Goal: Task Accomplishment & Management: Complete application form

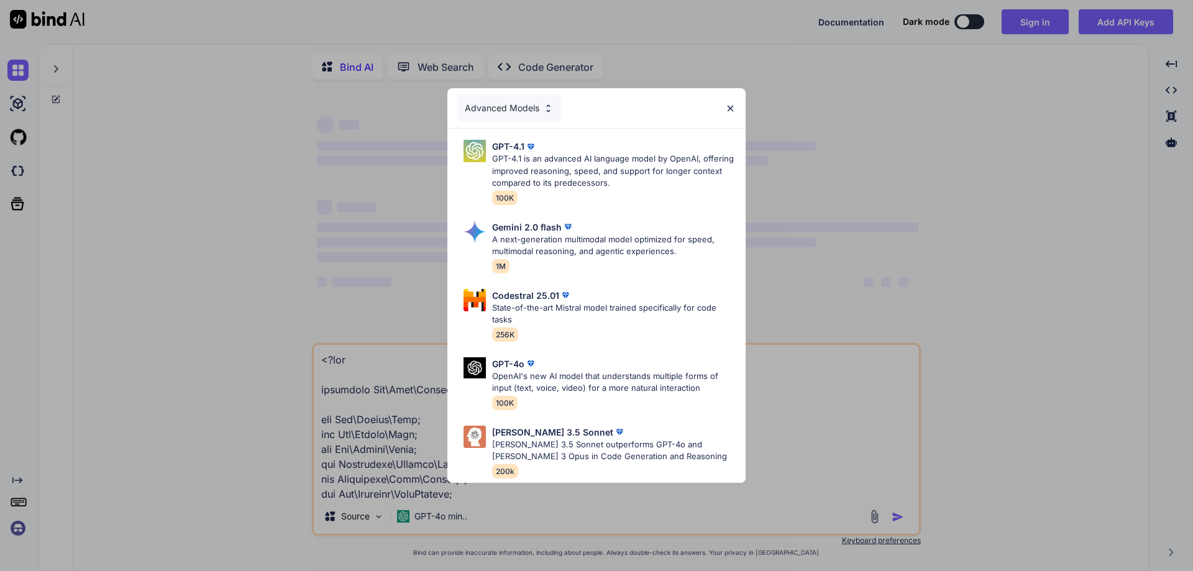
click at [729, 107] on img at bounding box center [730, 108] width 11 height 11
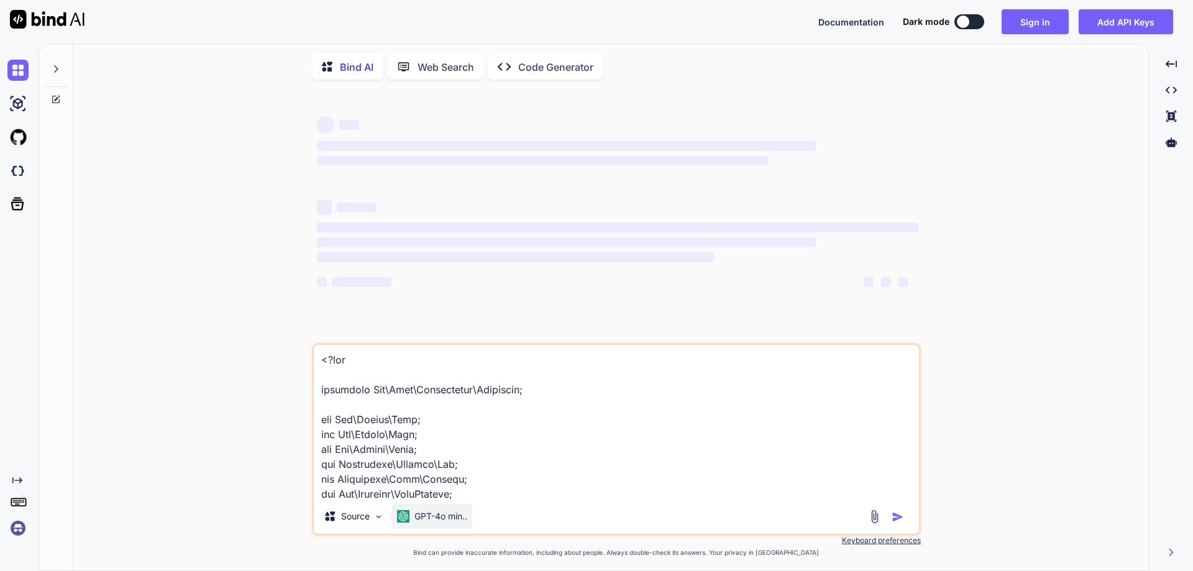
type textarea "x"
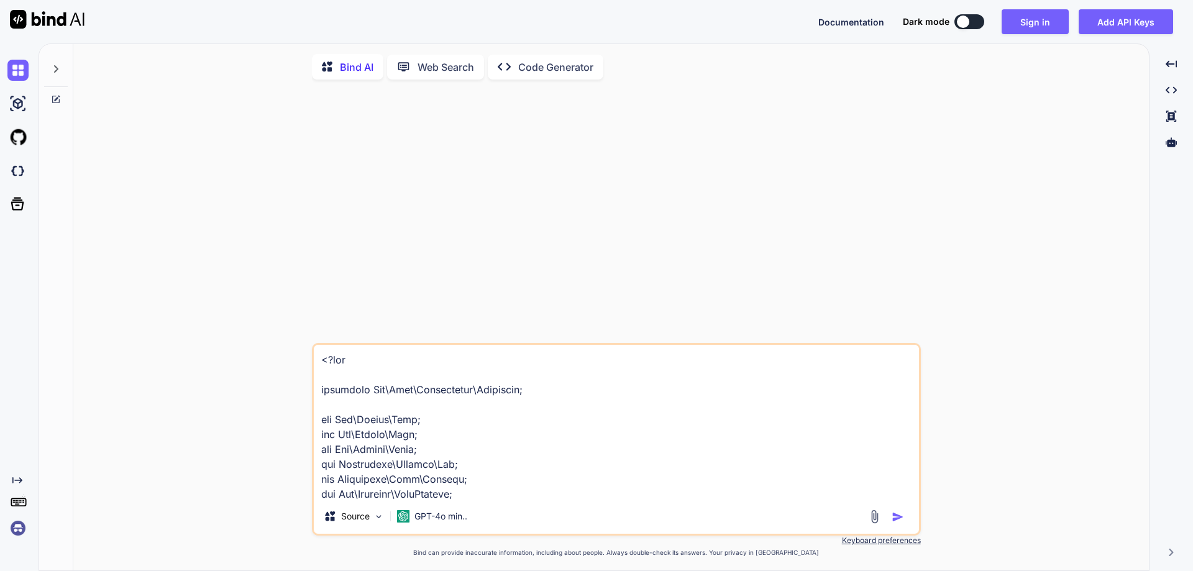
drag, startPoint x: 478, startPoint y: 501, endPoint x: 240, endPoint y: 332, distance: 290.9
click at [240, 332] on div "Source GPT-4o min.. Created with Bind Always check its answers. Privacy in Bind…" at bounding box center [615, 330] width 1065 height 483
type textarea "use App\Mail\StaffWelcomeMail; use Illuminate\Support\Facades\DB; use Illuminat…"
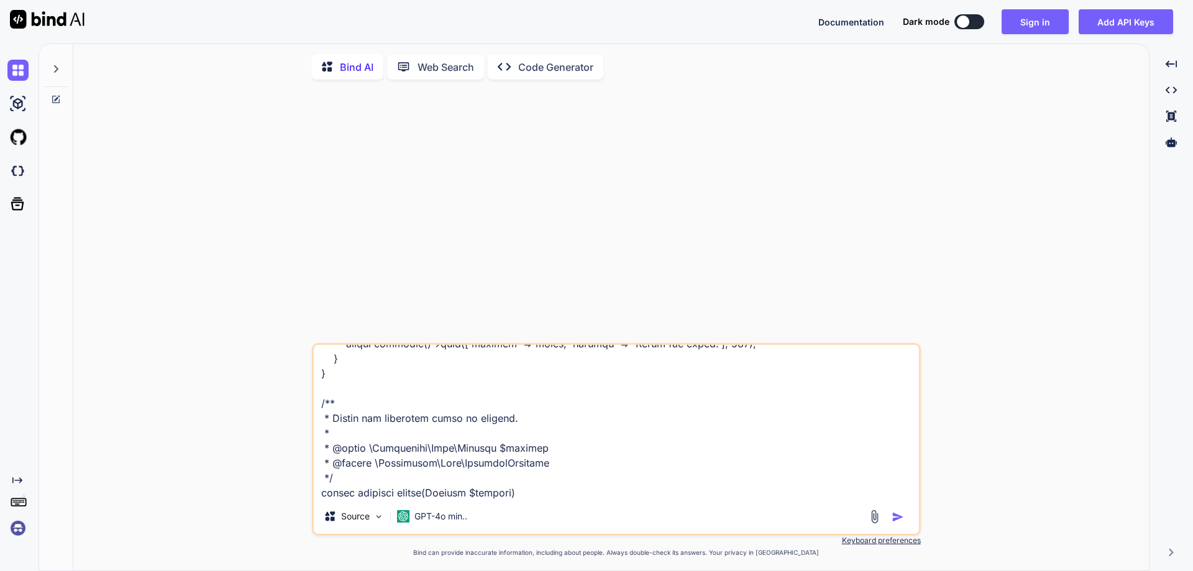
scroll to position [3059, 0]
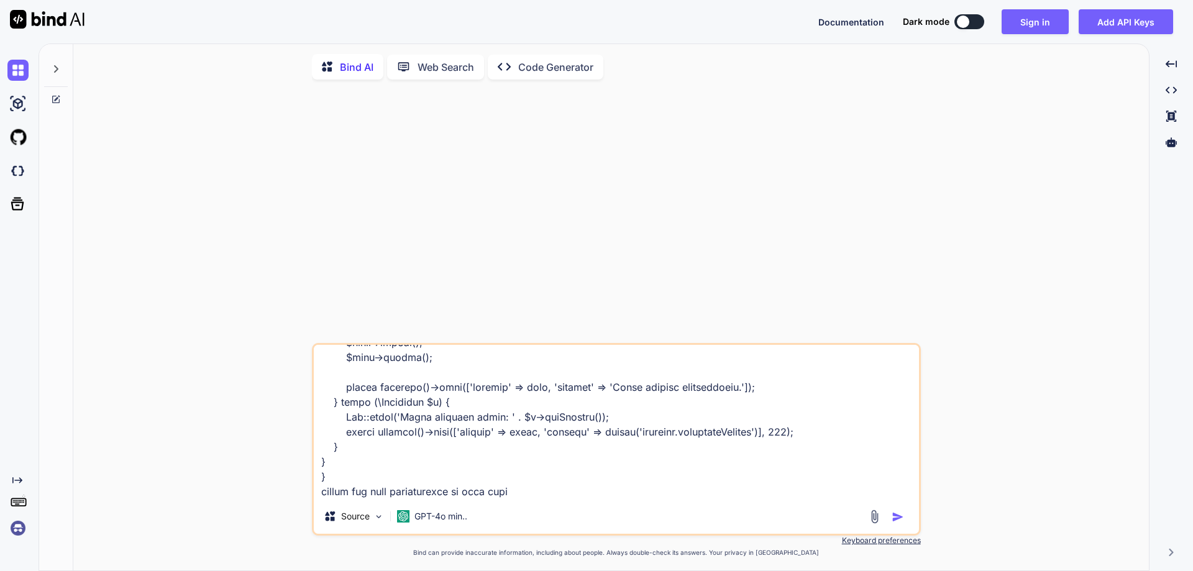
drag, startPoint x: 319, startPoint y: 366, endPoint x: 622, endPoint y: 556, distance: 357.8
click at [621, 557] on div "Source GPT-4o min.. Created with Bind Always check its answers. Privacy in Bind…" at bounding box center [616, 450] width 609 height 214
type textarea "x"
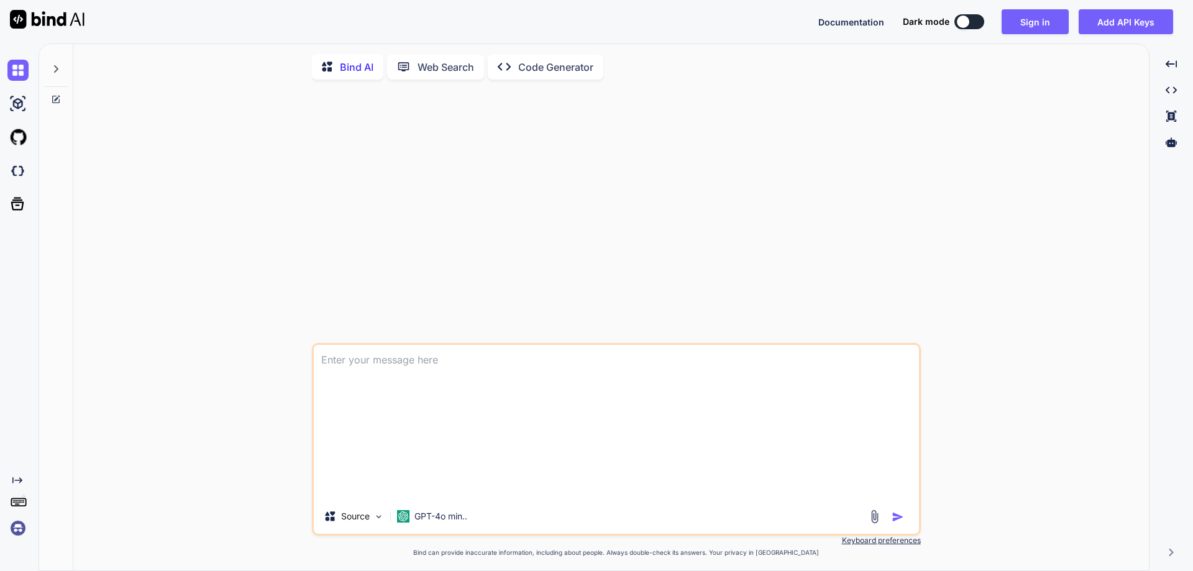
scroll to position [0, 0]
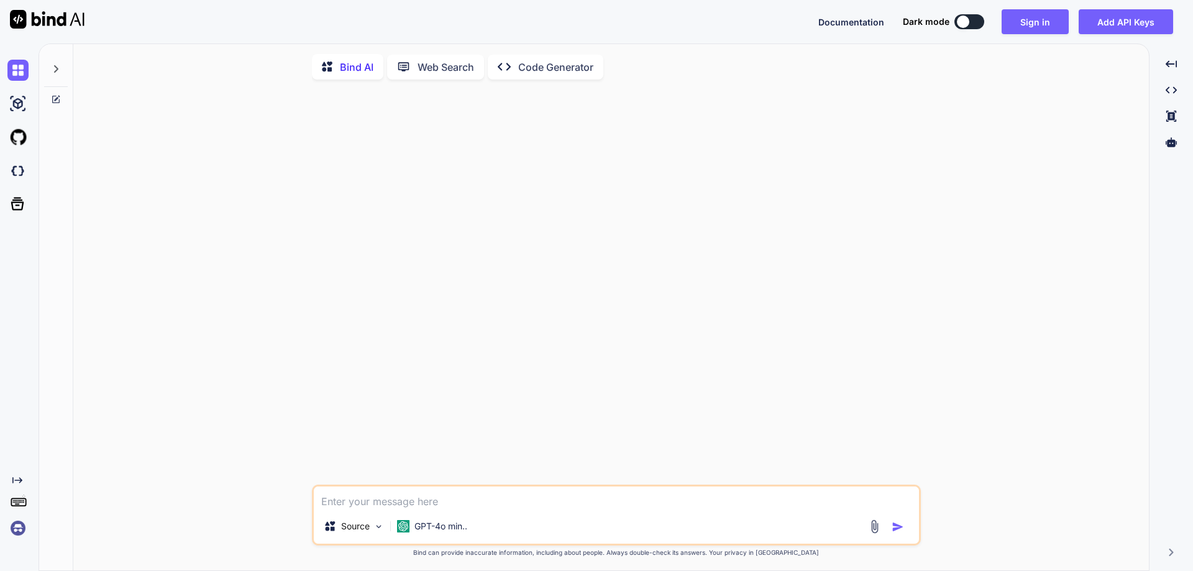
type textarea "x"
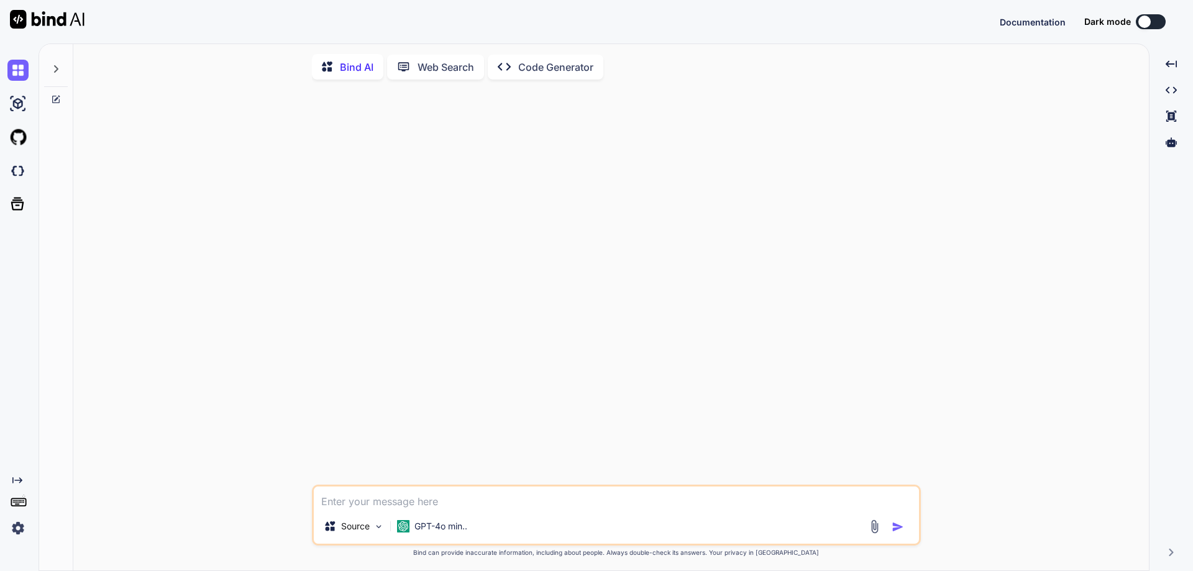
paste textarea "<div class=" col-xxl-6 col-xl-6 col-lg-12 mb-3"> <div class="form-floating role…"
type textarea "<div class=" col-xxl-6 col-xl-6 col-lg-12 mb-3"> <div class="form-floating role…"
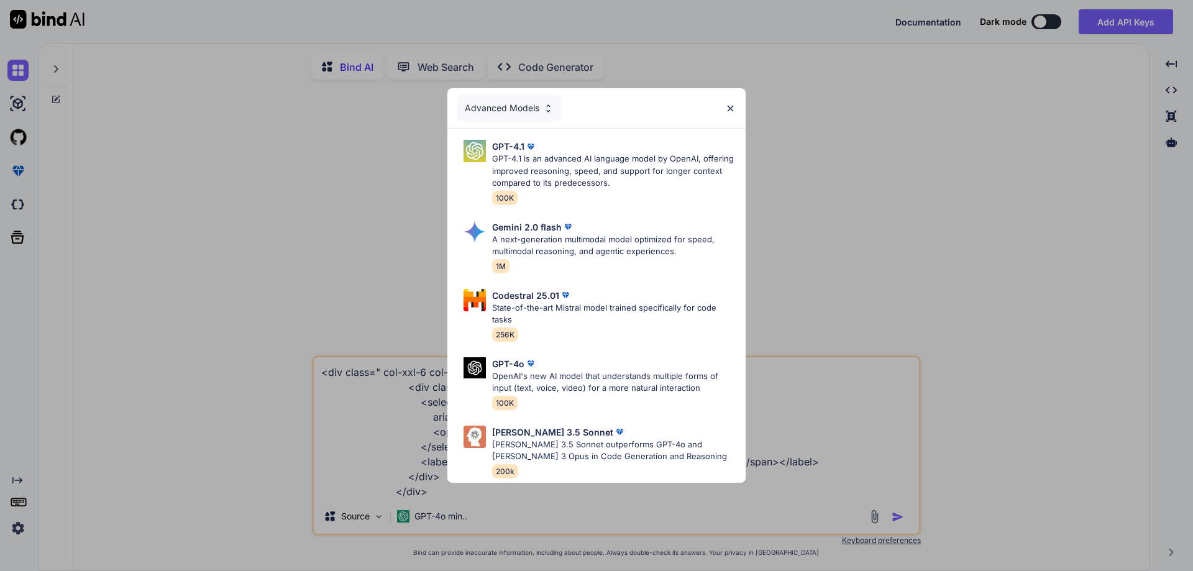
type textarea "x"
click at [729, 104] on img at bounding box center [730, 108] width 11 height 11
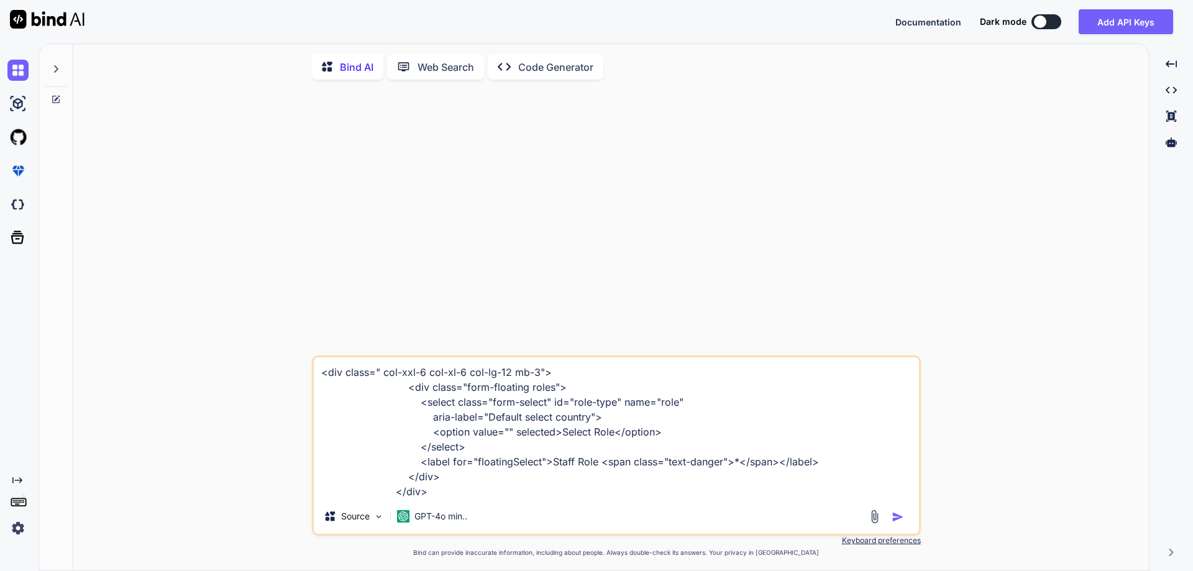
click at [493, 493] on textarea "<div class=" col-xxl-6 col-xl-6 col-lg-12 mb-3"> <div class="form-floating role…" at bounding box center [616, 428] width 605 height 142
type textarea "<div class=" col-xxl-6 col-xl-6 col-lg-12 mb-3"> <div class="form-floating role…"
type textarea "x"
type textarea "<div class=" col-xxl-6 col-xl-6 col-lg-12 mb-3"> <div class="form-floating role…"
type textarea "x"
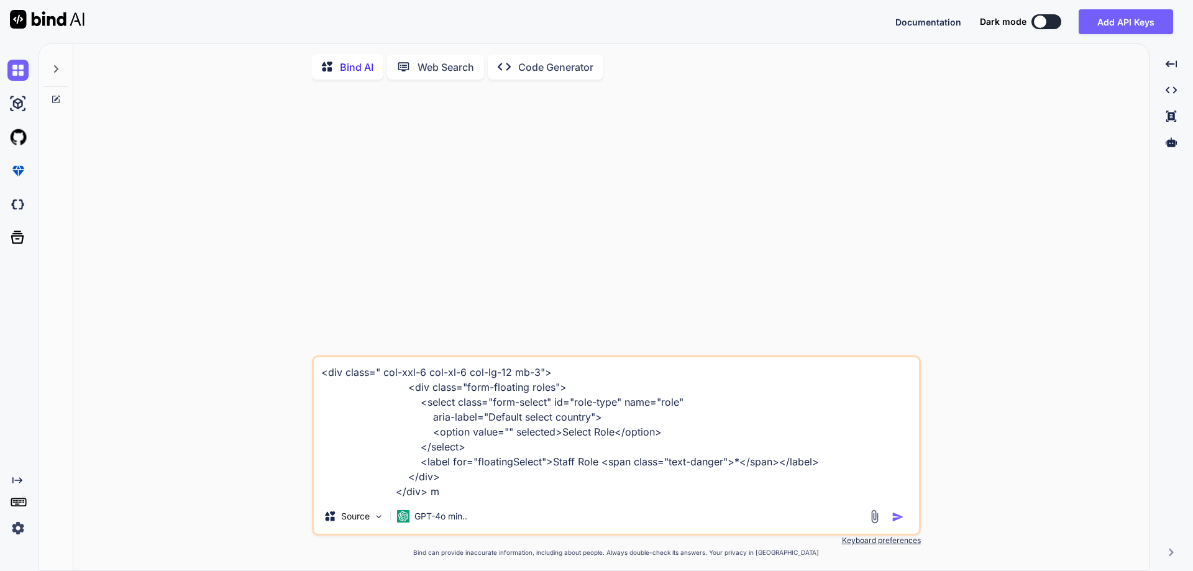
type textarea "<div class=" col-xxl-6 col-xl-6 col-lg-12 mb-3"> <div class="form-floating role…"
type textarea "x"
type textarea "<div class=" col-xxl-6 col-xl-6 col-lg-12 mb-3"> <div class="form-floating role…"
type textarea "x"
type textarea "<div class=" col-xxl-6 col-xl-6 col-lg-12 mb-3"> <div class="form-floating role…"
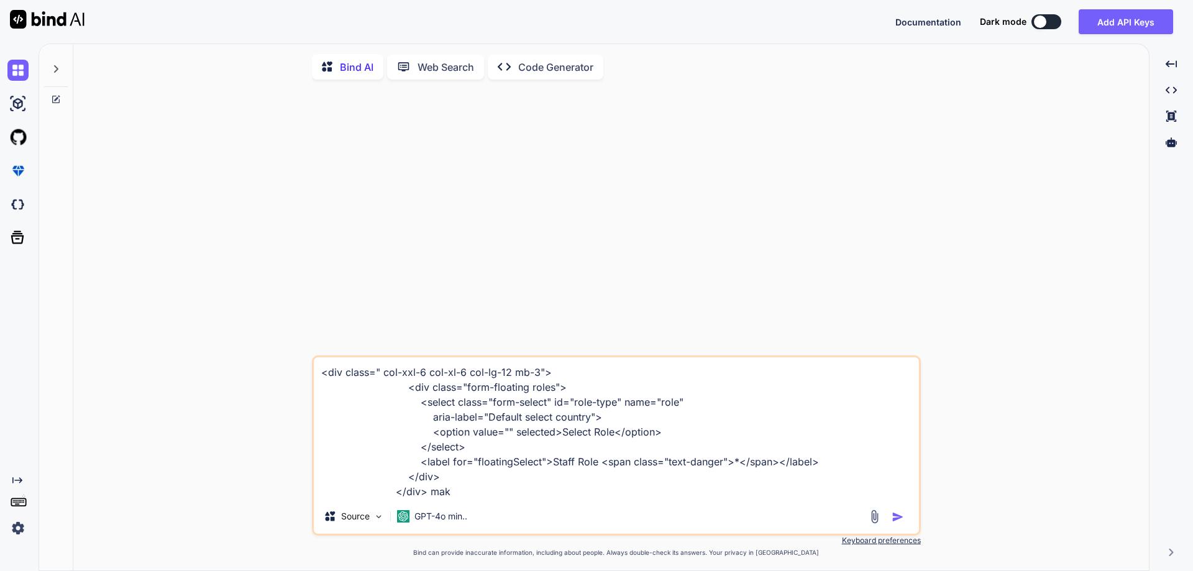
type textarea "x"
type textarea "<div class=" col-xxl-6 col-xl-6 col-lg-12 mb-3"> <div class="form-floating role…"
type textarea "x"
type textarea "<div class=" col-xxl-6 col-xl-6 col-lg-12 mb-3"> <div class="form-floating role…"
type textarea "x"
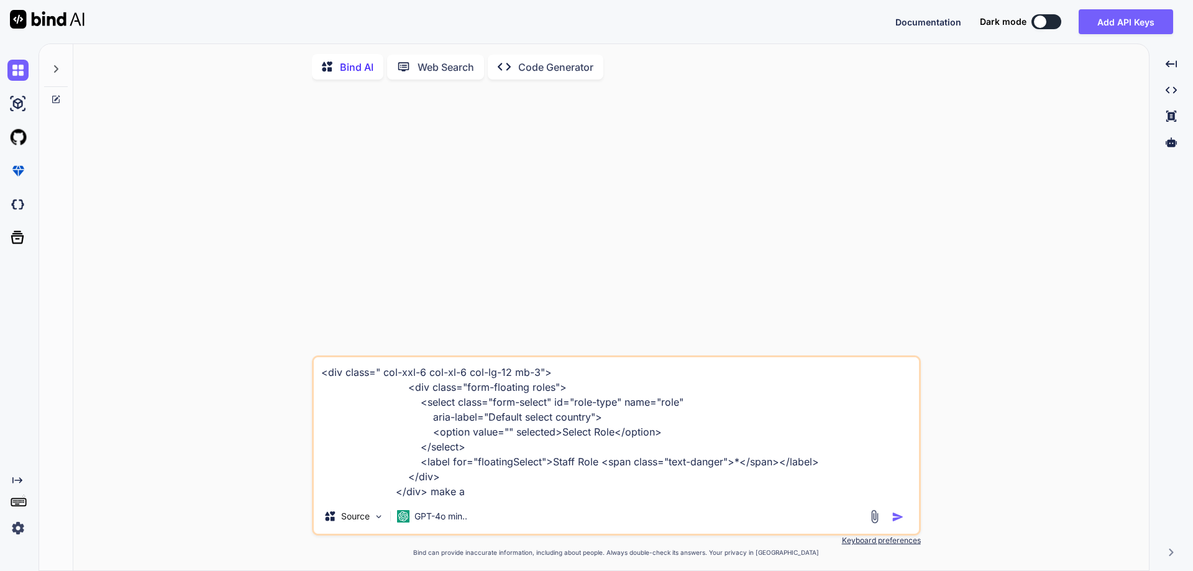
type textarea "<div class=" col-xxl-6 col-xl-6 col-lg-12 mb-3"> <div class="form-floating role…"
type textarea "x"
type textarea "<div class=" col-xxl-6 col-xl-6 col-lg-12 mb-3"> <div class="form-floating role…"
type textarea "x"
type textarea "<div class=" col-xxl-6 col-xl-6 col-lg-12 mb-3"> <div class="form-floating role…"
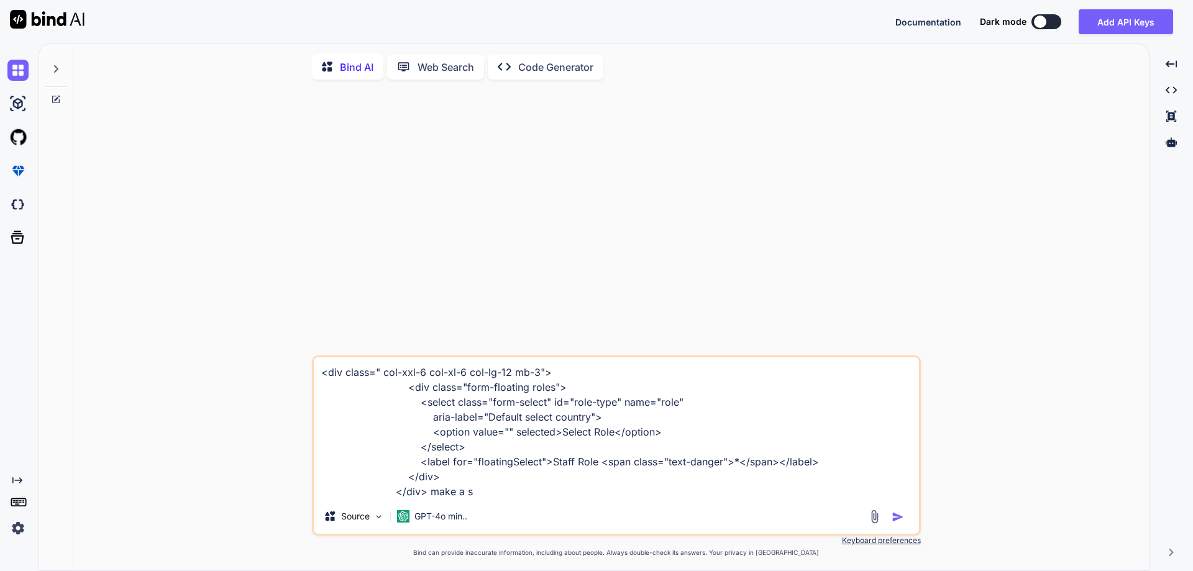
type textarea "x"
type textarea "<div class=" col-xxl-6 col-xl-6 col-lg-12 mb-3"> <div class="form-floating role…"
type textarea "x"
type textarea "<div class=" col-xxl-6 col-xl-6 col-lg-12 mb-3"> <div class="form-floating role…"
type textarea "x"
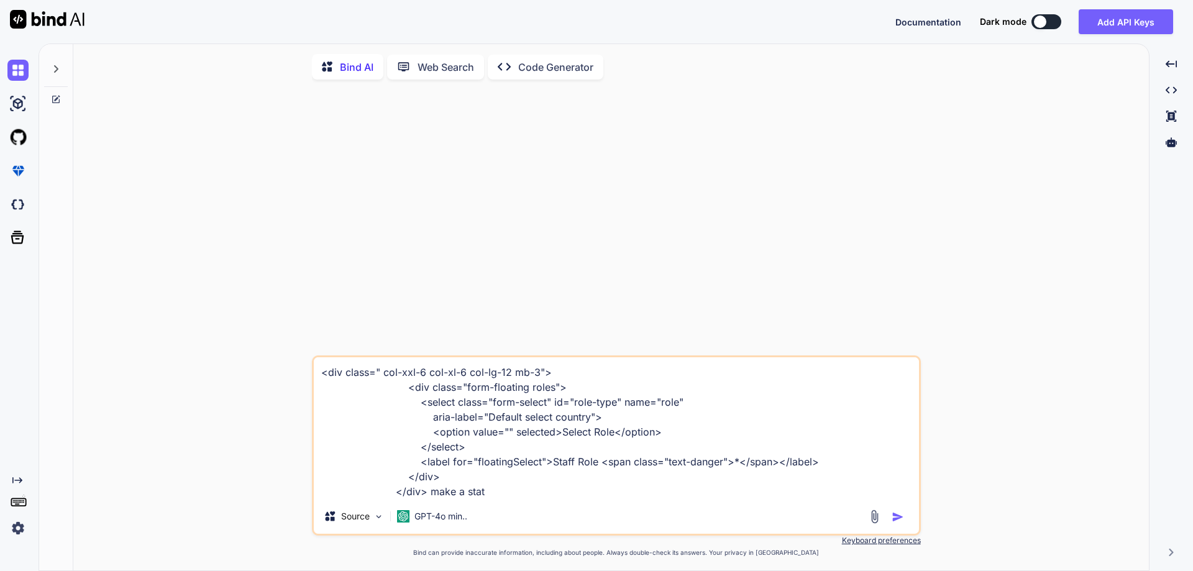
type textarea "<div class=" col-xxl-6 col-xl-6 col-lg-12 mb-3"> <div class="form-floating role…"
type textarea "x"
type textarea "<div class=" col-xxl-6 col-xl-6 col-lg-12 mb-3"> <div class="form-floating role…"
type textarea "x"
type textarea "<div class=" col-xxl-6 col-xl-6 col-lg-12 mb-3"> <div class="form-floating role…"
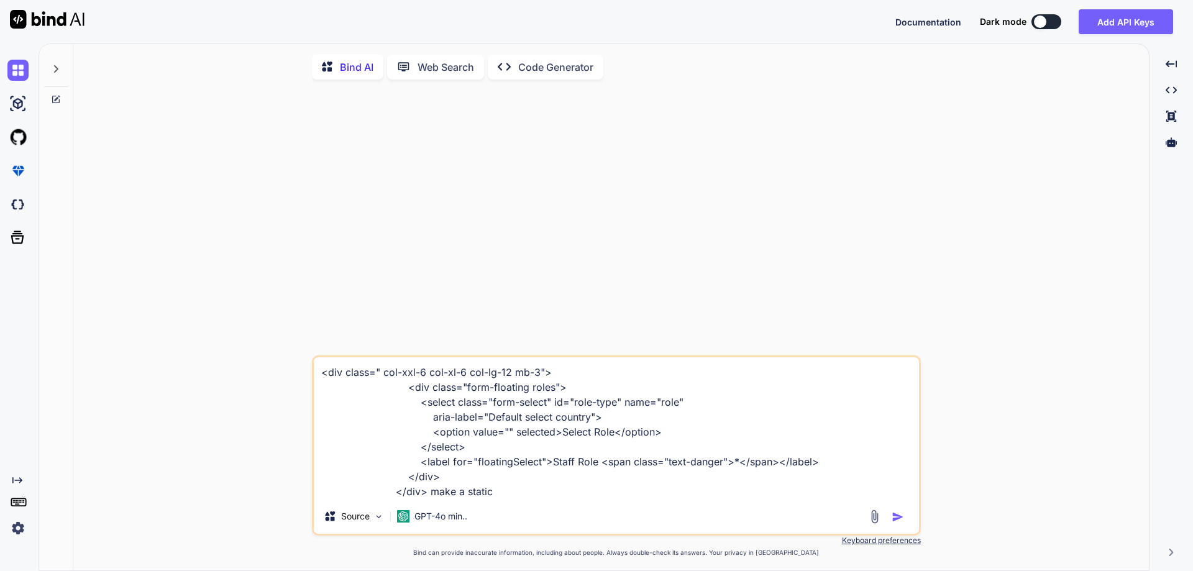
type textarea "x"
type textarea "<div class=" col-xxl-6 col-xl-6 col-lg-12 mb-3"> <div class="form-floating role…"
type textarea "x"
type textarea "<div class=" col-xxl-6 col-xl-6 col-lg-12 mb-3"> <div class="form-floating role…"
type textarea "x"
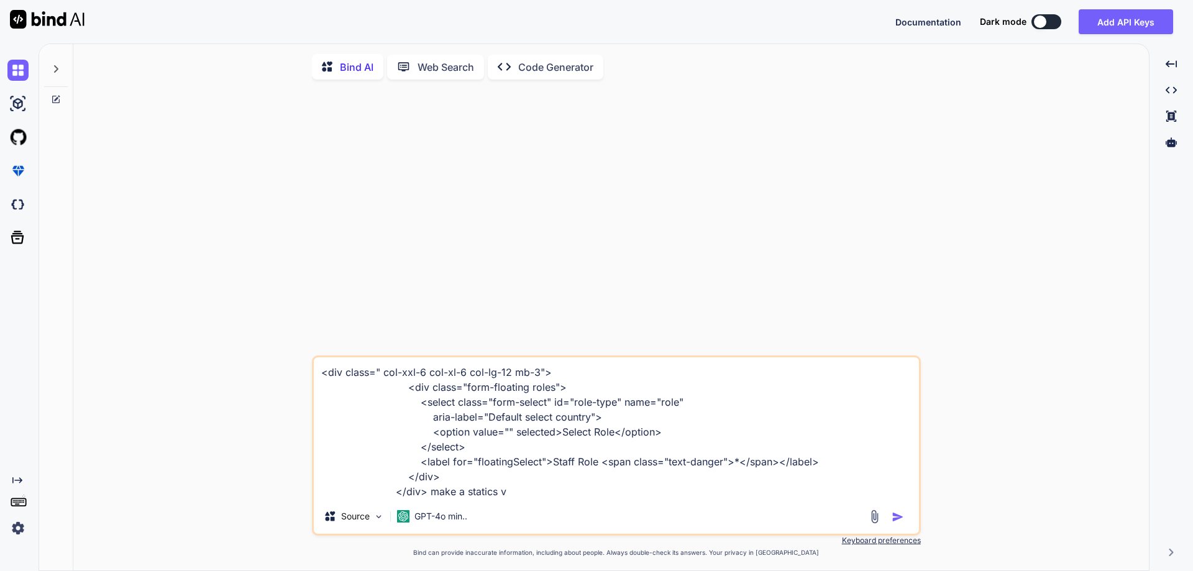
type textarea "<div class=" col-xxl-6 col-xl-6 col-lg-12 mb-3"> <div class="form-floating role…"
type textarea "x"
type textarea "<div class=" col-xxl-6 col-xl-6 col-lg-12 mb-3"> <div class="form-floating role…"
type textarea "x"
type textarea "<div class=" col-xxl-6 col-xl-6 col-lg-12 mb-3"> <div class="form-floating role…"
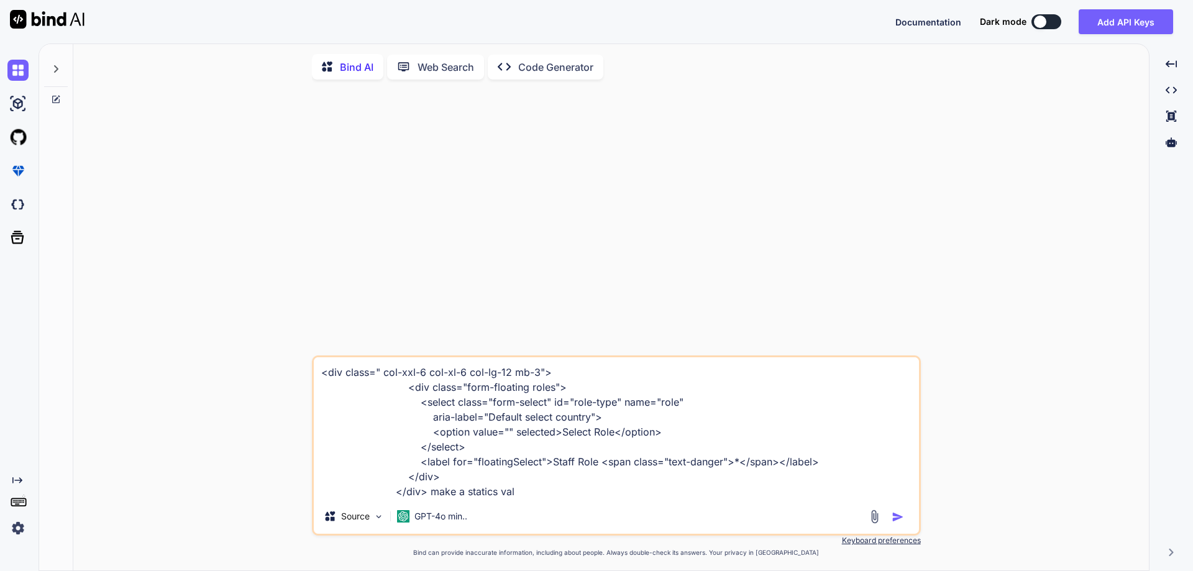
type textarea "x"
type textarea "<div class=" col-xxl-6 col-xl-6 col-lg-12 mb-3"> <div class="form-floating role…"
type textarea "x"
type textarea "<div class=" col-xxl-6 col-xl-6 col-lg-12 mb-3"> <div class="form-floating role…"
type textarea "x"
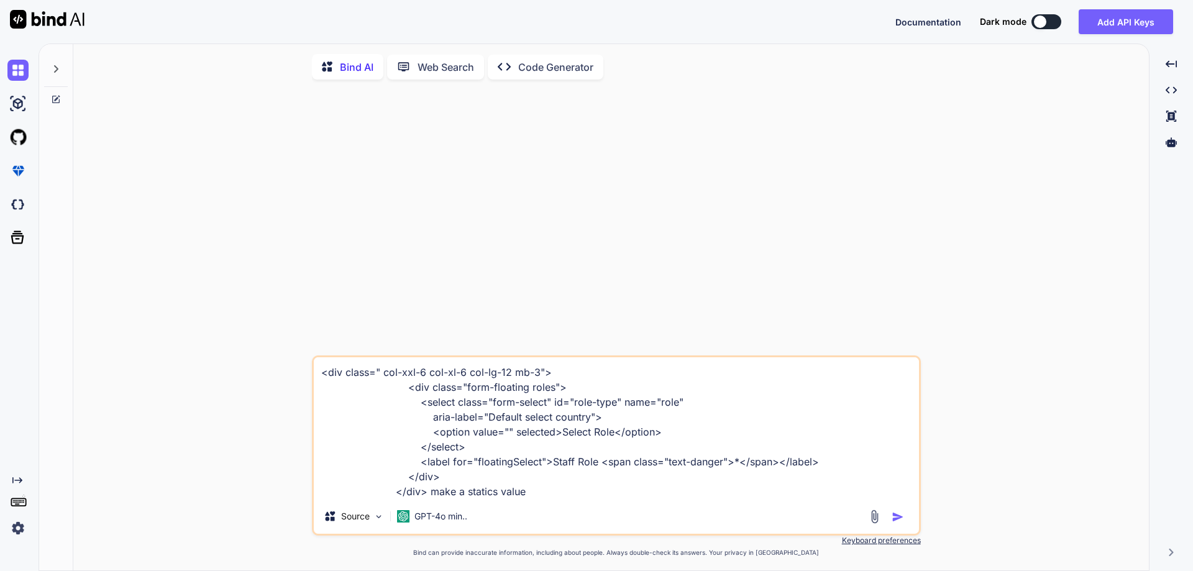
type textarea "<div class=" col-xxl-6 col-xl-6 col-lg-12 mb-3"> <div class="form-floating role…"
click at [895, 521] on img "button" at bounding box center [897, 517] width 12 height 12
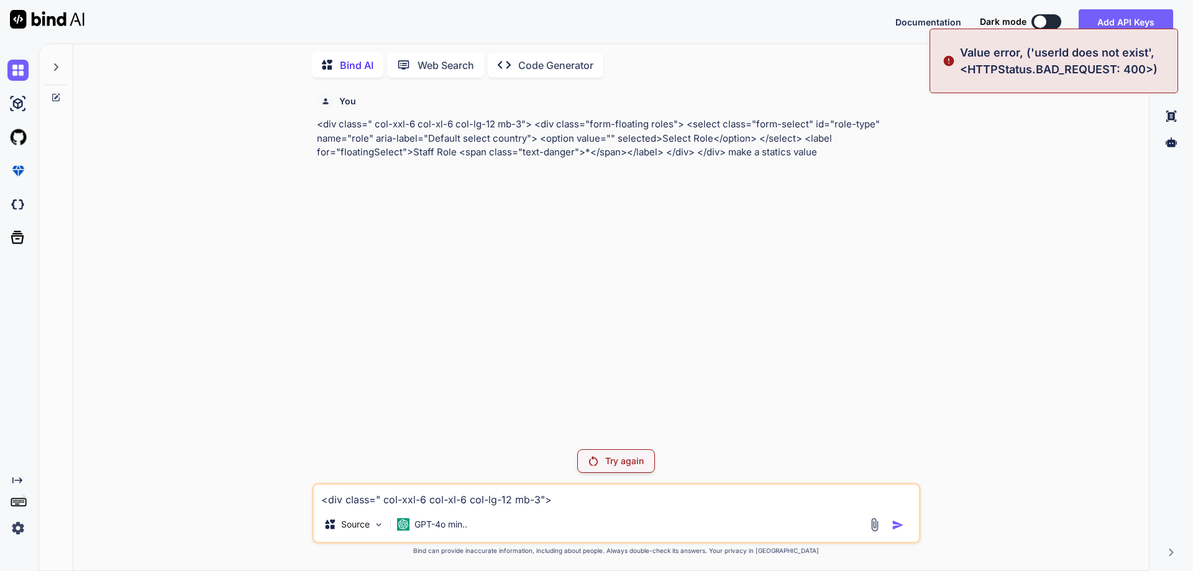
click at [632, 463] on p "Try again" at bounding box center [624, 461] width 39 height 12
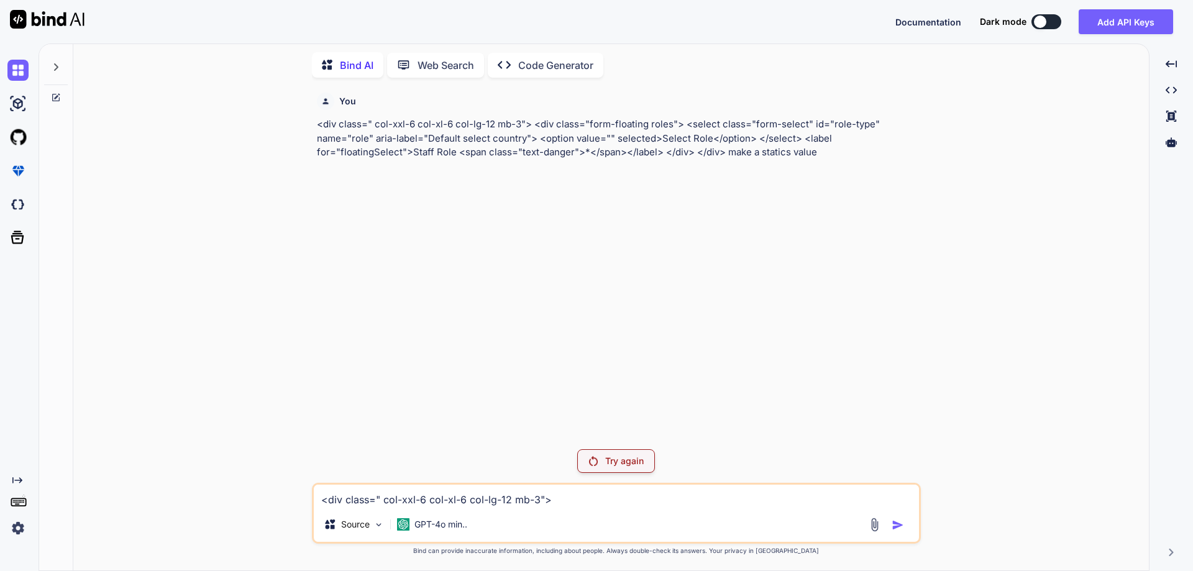
click at [626, 465] on p "Try again" at bounding box center [624, 461] width 39 height 12
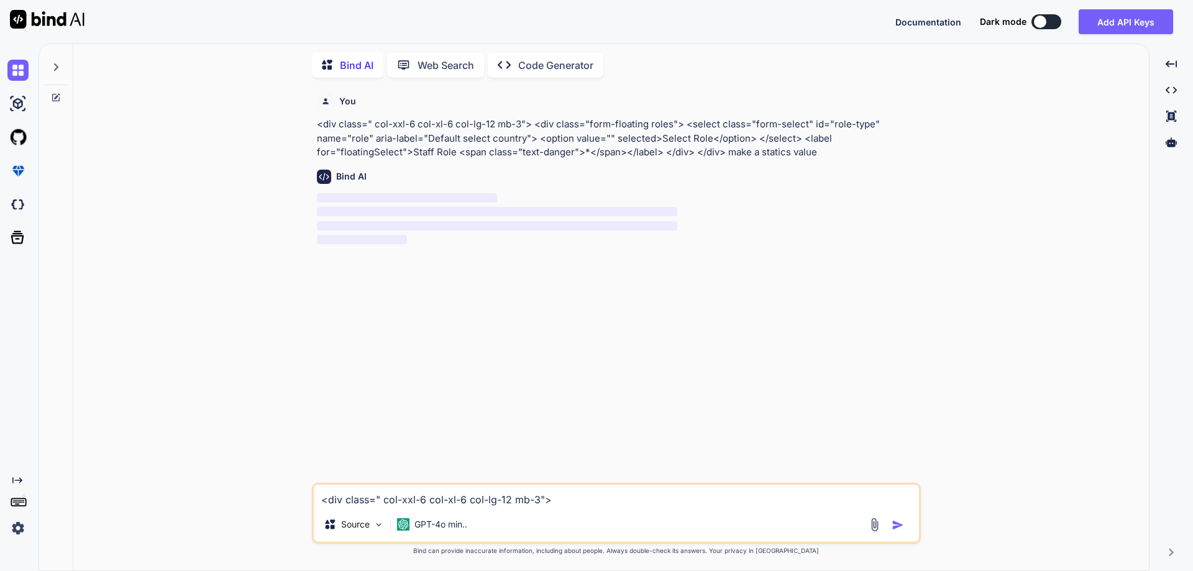
type textarea "x"
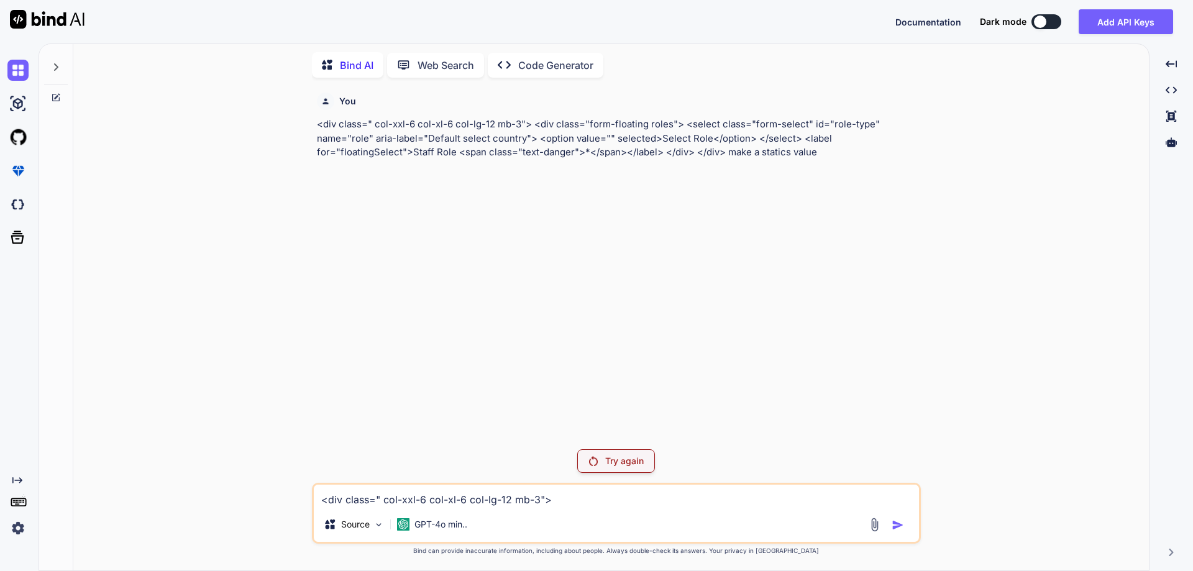
click at [1048, 25] on button at bounding box center [1046, 21] width 30 height 15
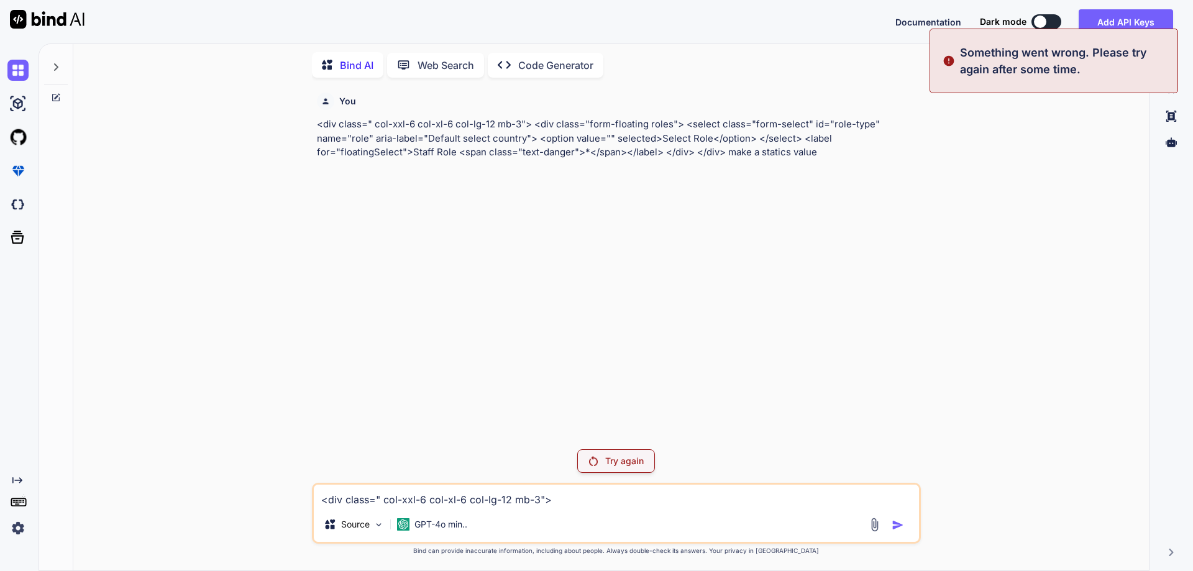
click at [1036, 21] on div at bounding box center [1040, 22] width 12 height 12
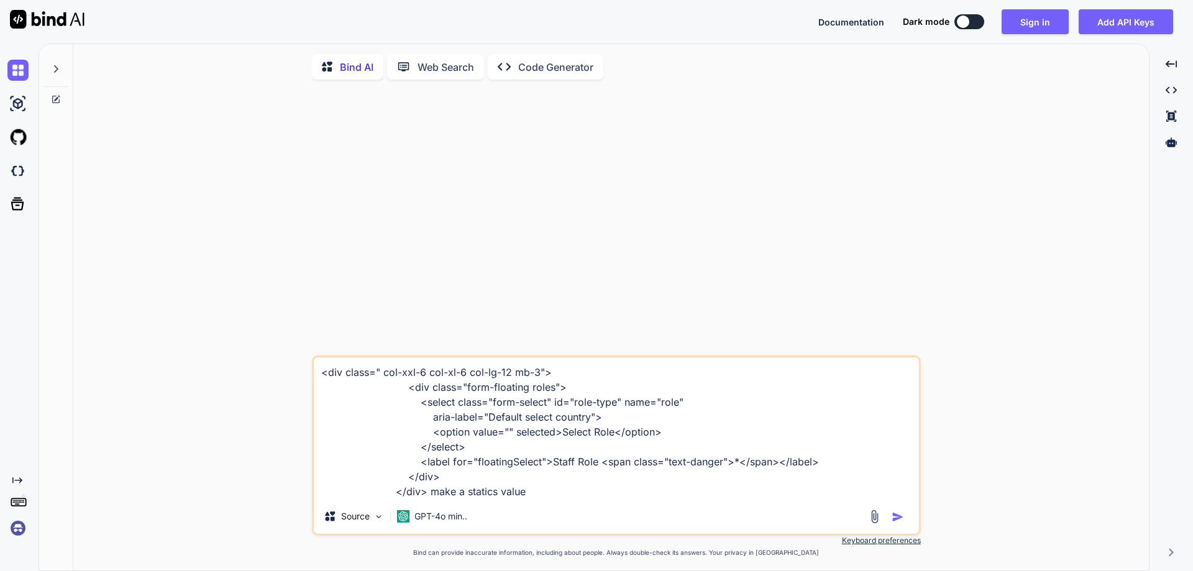
click at [360, 71] on p "Bind AI" at bounding box center [357, 67] width 34 height 15
type textarea "x"
click at [1013, 17] on button "Sign in" at bounding box center [1034, 21] width 67 height 25
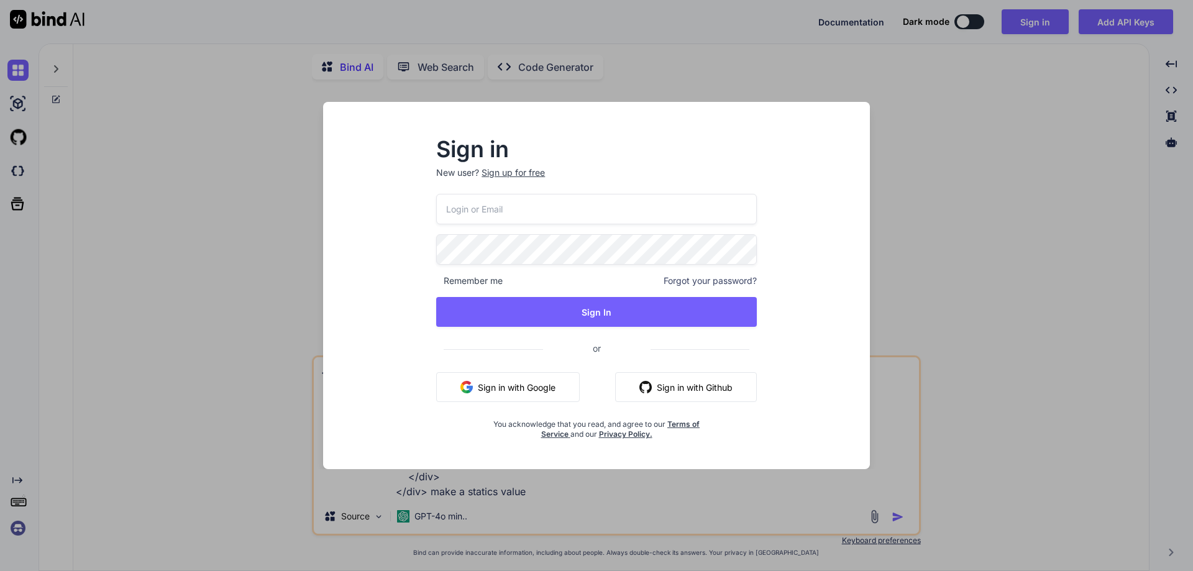
click at [482, 206] on input "email" at bounding box center [596, 209] width 321 height 30
paste input "[EMAIL_ADDRESS][DOMAIN_NAME]"
type input "[EMAIL_ADDRESS][DOMAIN_NAME]"
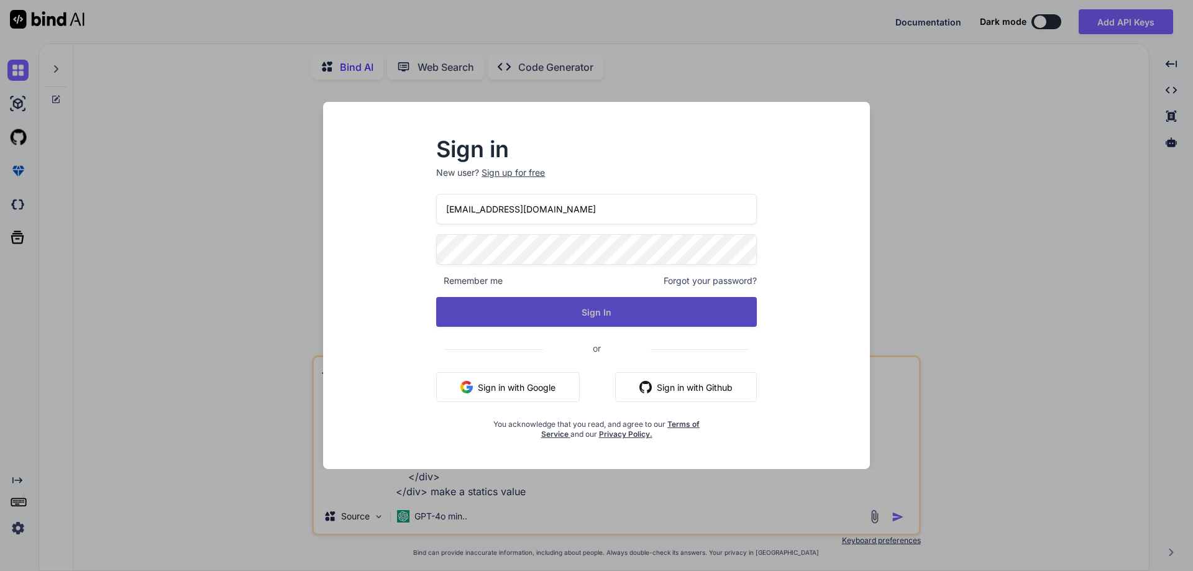
click at [599, 312] on button "Sign In" at bounding box center [596, 312] width 321 height 30
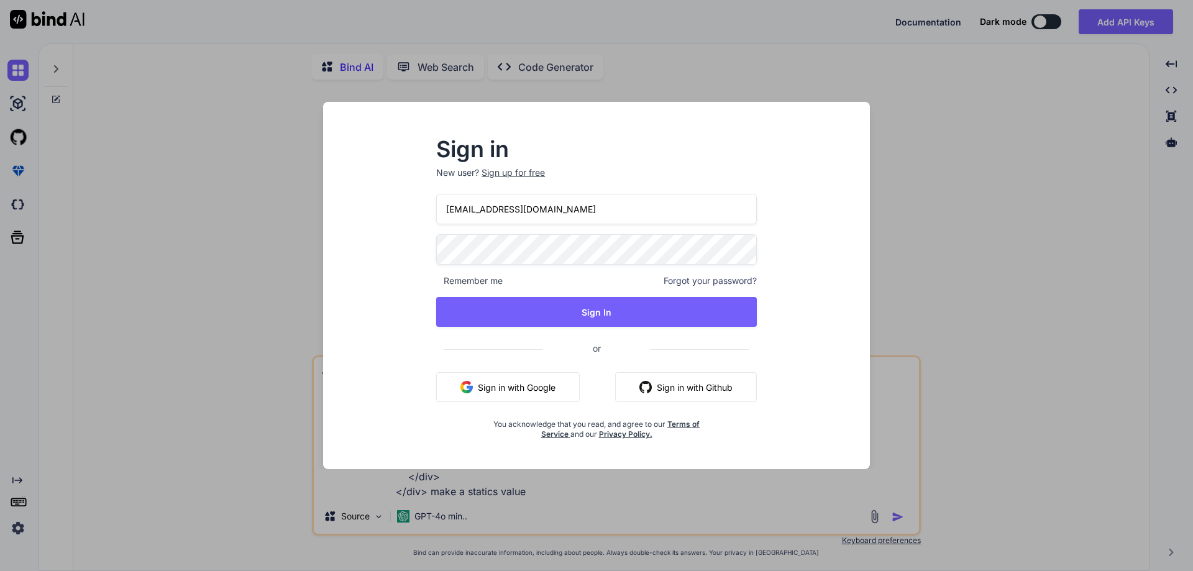
click at [531, 170] on div "Sign up for free" at bounding box center [512, 172] width 63 height 12
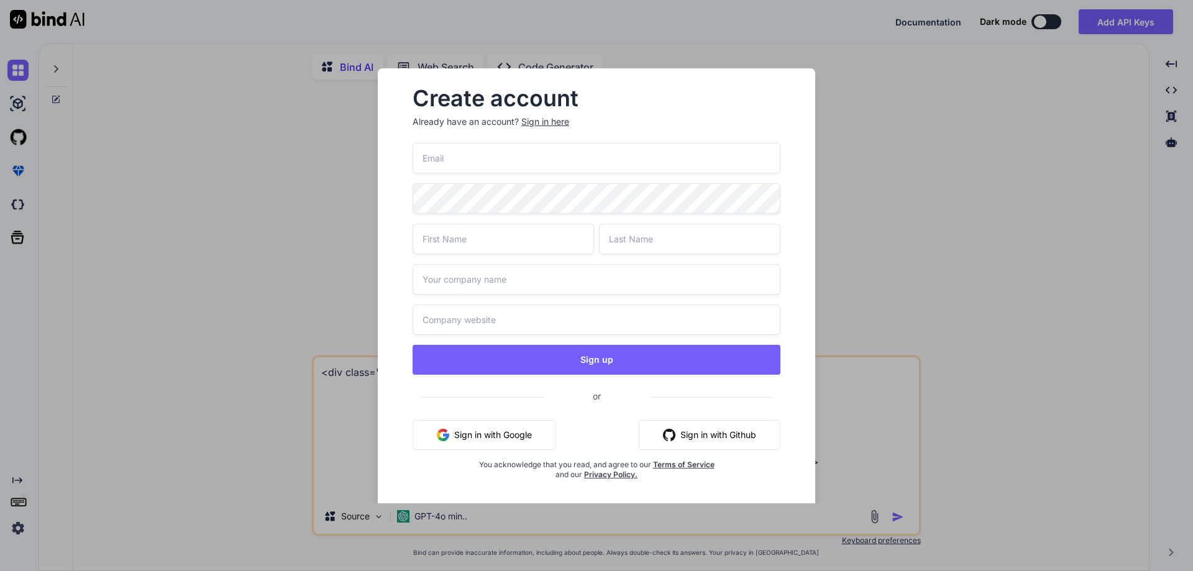
click at [535, 165] on input "email" at bounding box center [596, 158] width 368 height 30
type input "[EMAIL_ADDRESS][DOMAIN_NAME]"
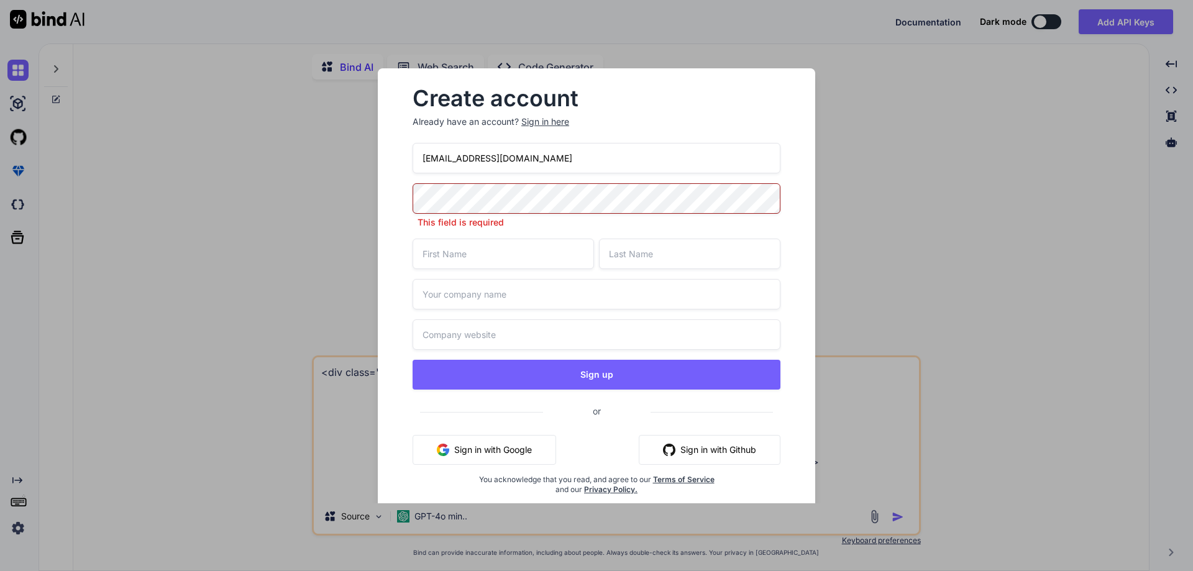
click at [503, 252] on input "text" at bounding box center [502, 254] width 181 height 30
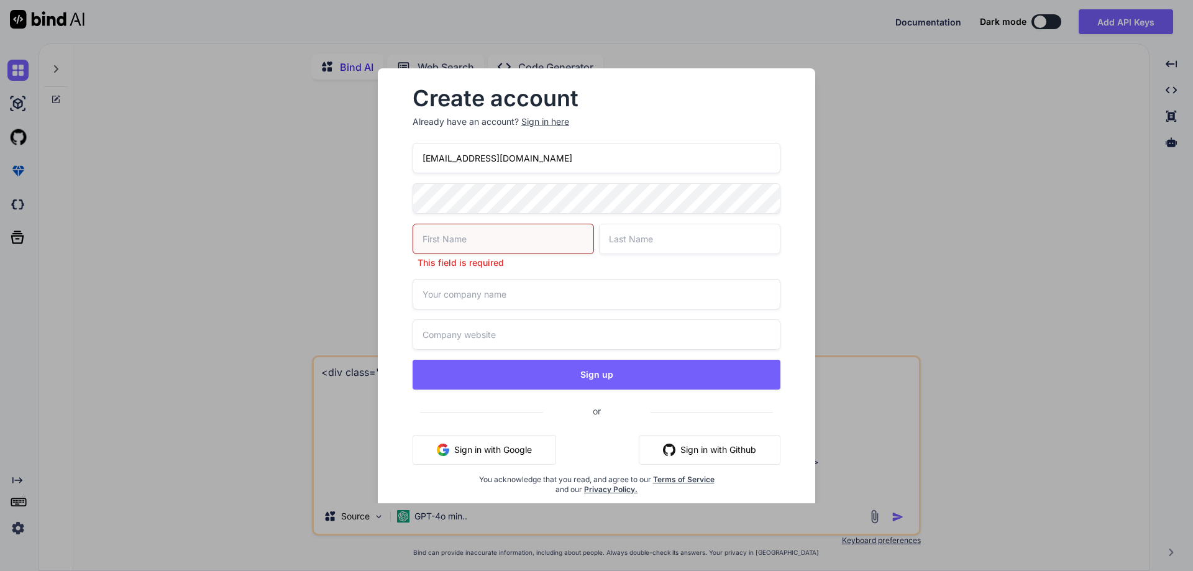
click at [517, 250] on input "text" at bounding box center [502, 239] width 181 height 30
drag, startPoint x: 454, startPoint y: 240, endPoint x: 435, endPoint y: 244, distance: 19.1
click at [435, 244] on input "ER xyz" at bounding box center [502, 239] width 181 height 30
type input "ER"
click at [627, 240] on input "text" at bounding box center [689, 239] width 181 height 30
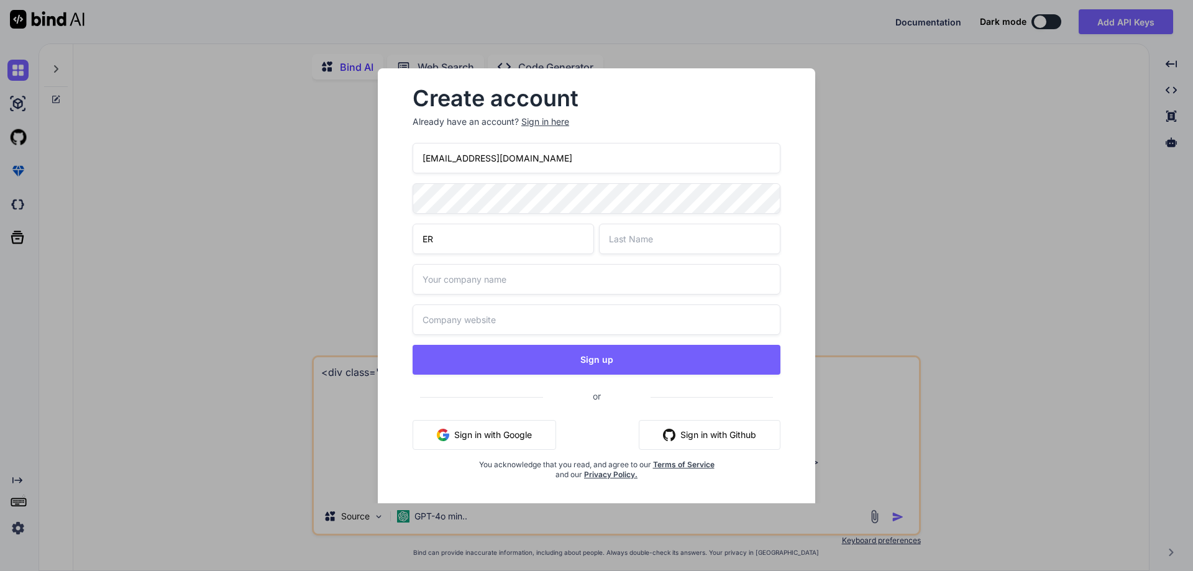
paste input "xyz"
type input "xyz"
click at [506, 283] on input "text" at bounding box center [596, 279] width 368 height 30
type input "erxyz"
click at [459, 326] on input "text" at bounding box center [596, 319] width 368 height 30
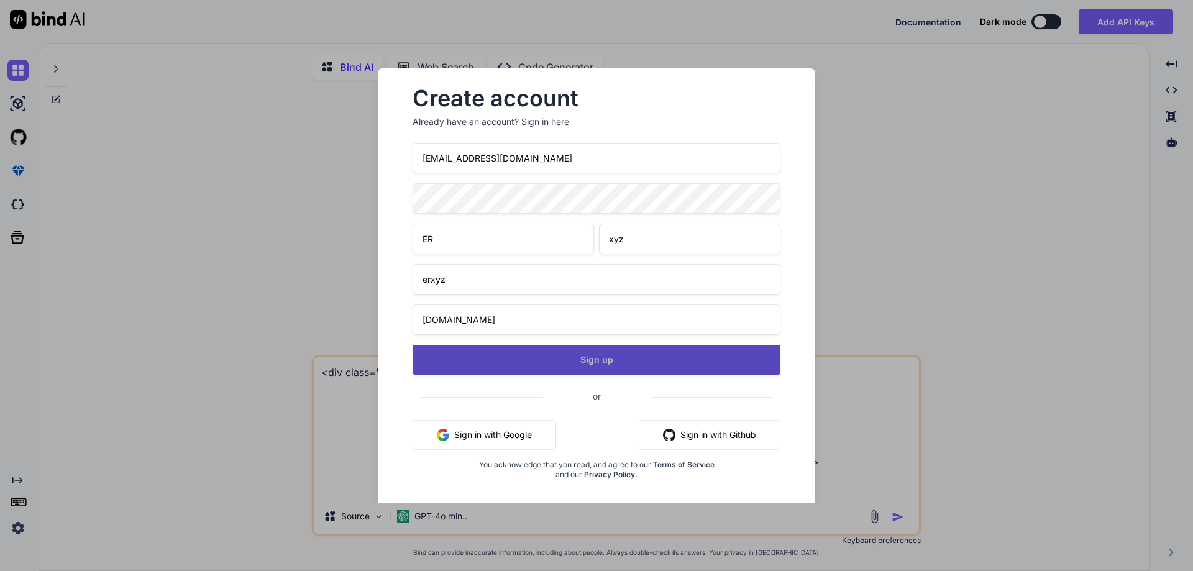
type input "[DOMAIN_NAME]"
click at [587, 358] on button "Sign up" at bounding box center [596, 360] width 368 height 30
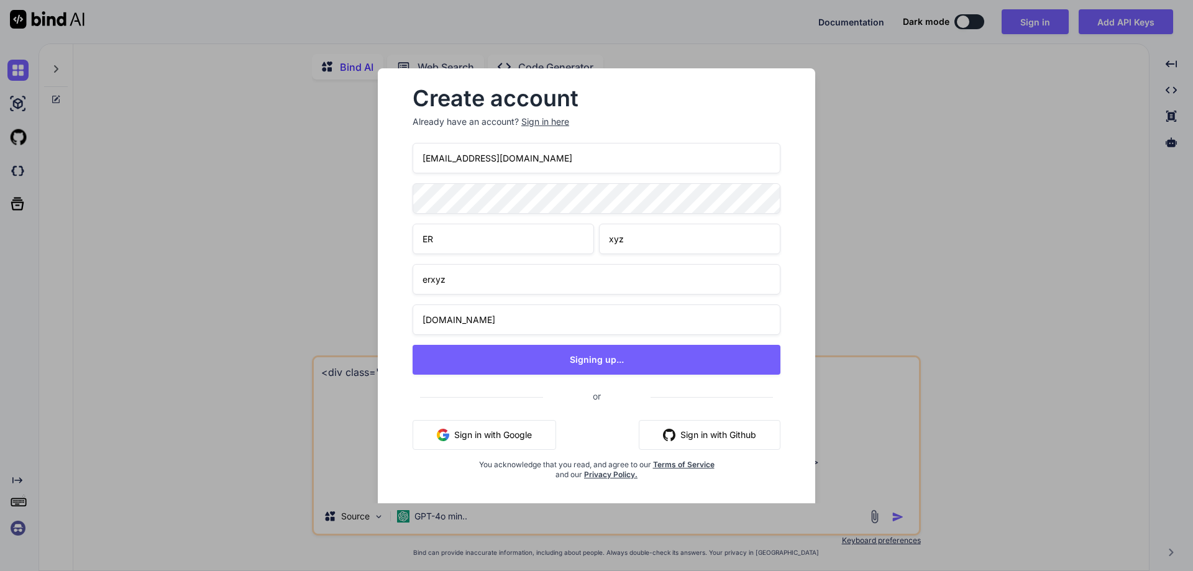
drag, startPoint x: 550, startPoint y: 165, endPoint x: 379, endPoint y: 164, distance: 170.8
click at [379, 164] on div "Create account Already have an account? Sign in here [EMAIL_ADDRESS][DOMAIN_NAM…" at bounding box center [596, 293] width 437 height 451
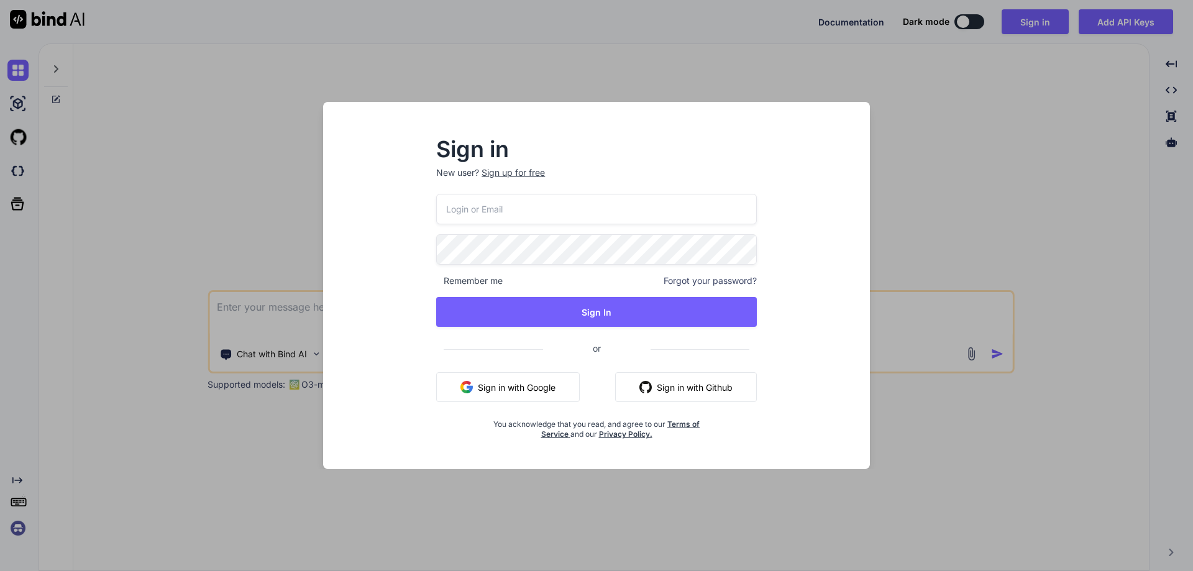
click at [503, 206] on input "email" at bounding box center [596, 209] width 321 height 30
paste input "[EMAIL_ADDRESS][DOMAIN_NAME]"
type input "[EMAIL_ADDRESS][DOMAIN_NAME]"
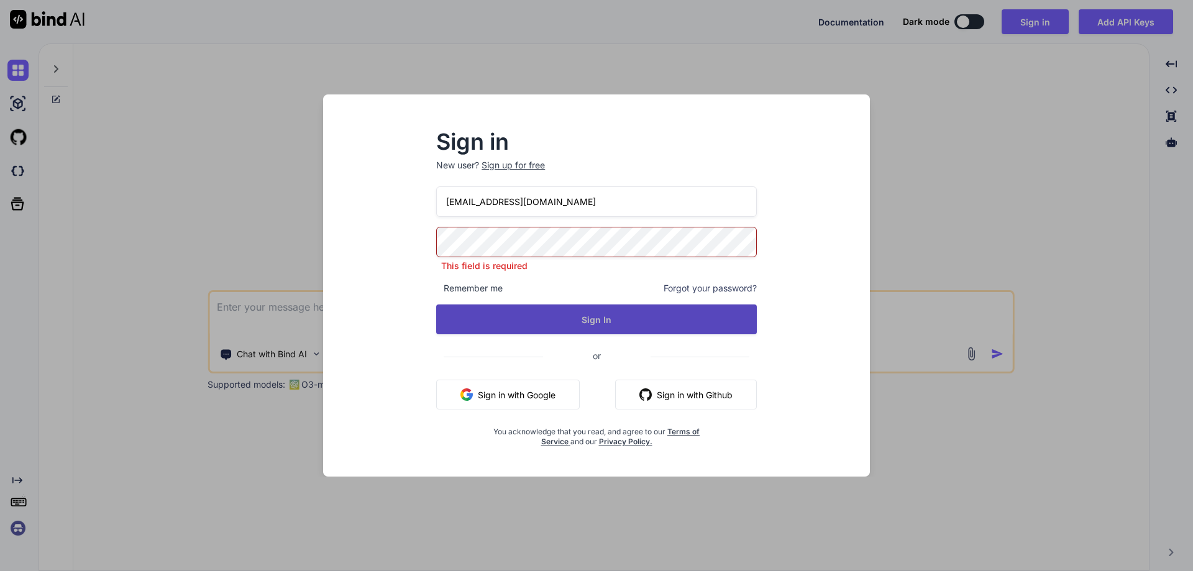
click at [577, 314] on button "Sign In" at bounding box center [596, 319] width 321 height 30
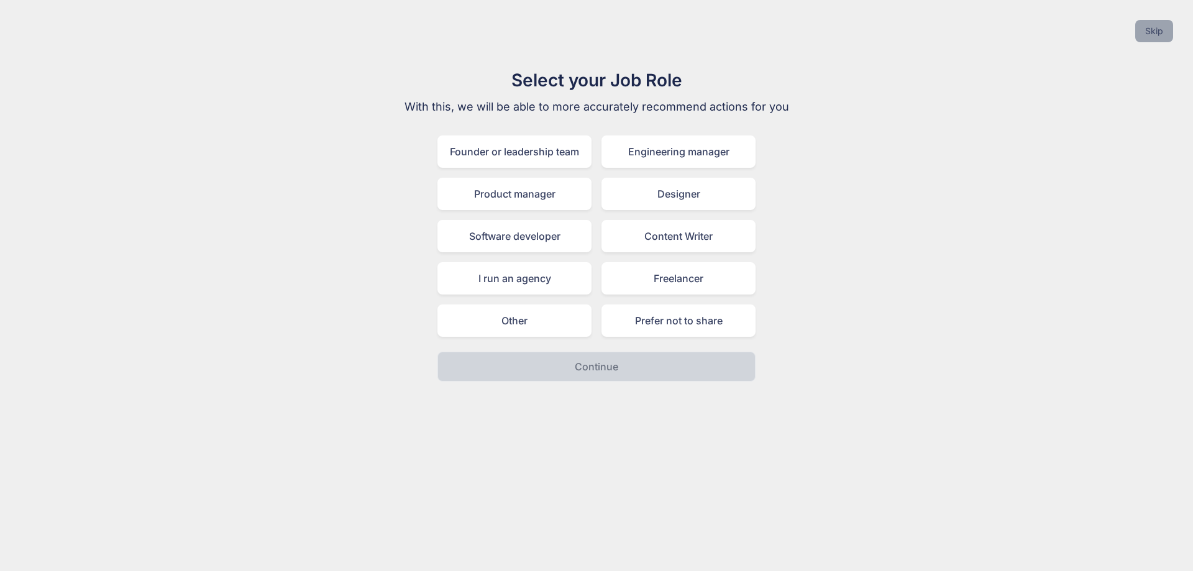
click at [1159, 32] on button "Skip" at bounding box center [1154, 31] width 38 height 22
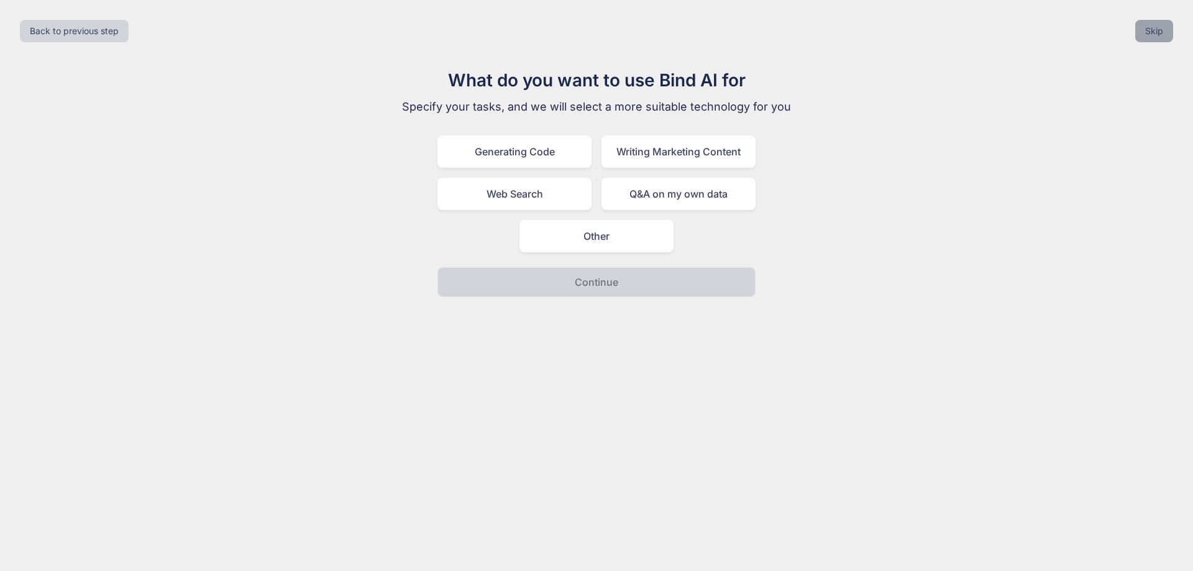
click at [1159, 32] on button "Skip" at bounding box center [1154, 31] width 38 height 22
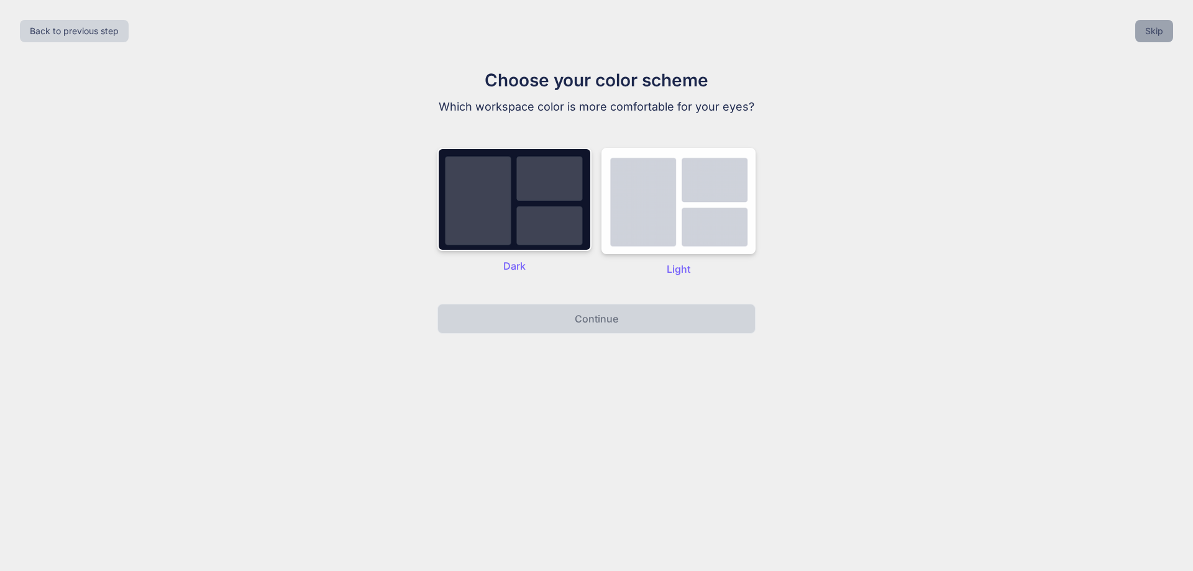
click at [1159, 32] on button "Skip" at bounding box center [1154, 31] width 38 height 22
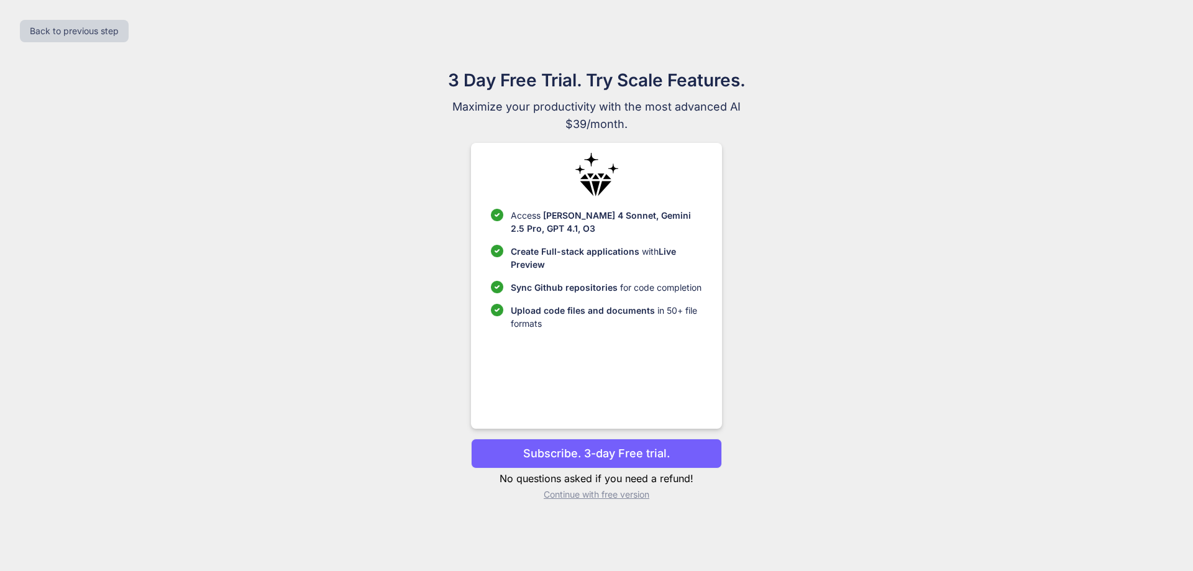
click at [596, 494] on p "Continue with free version" at bounding box center [596, 494] width 250 height 12
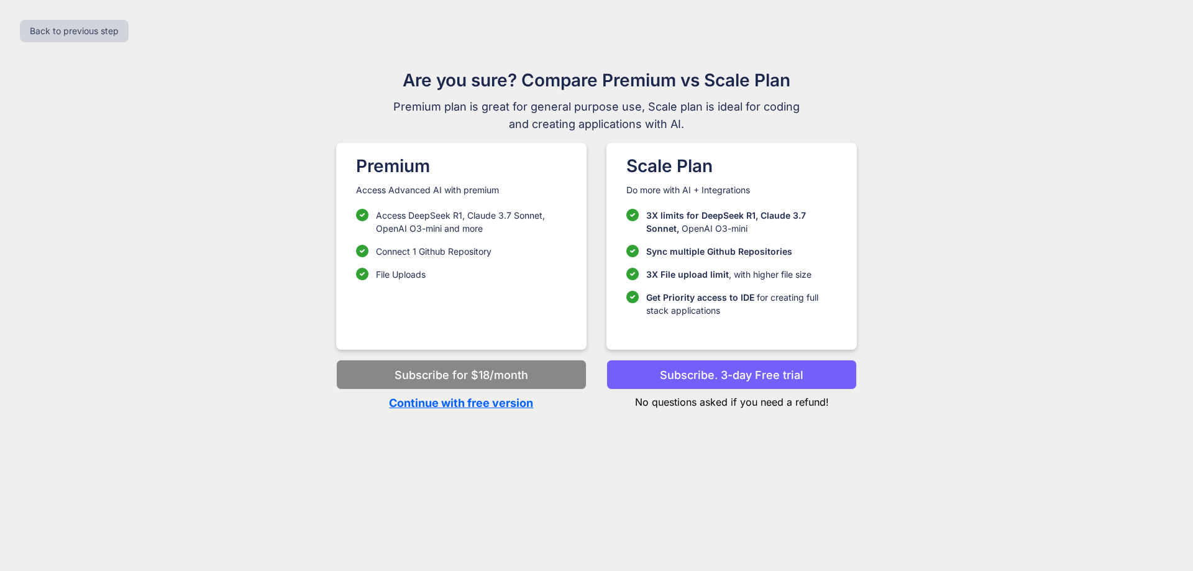
click at [71, 42] on div "Back to previous step" at bounding box center [596, 31] width 1173 height 42
click at [75, 33] on button "Back to previous step" at bounding box center [74, 31] width 109 height 22
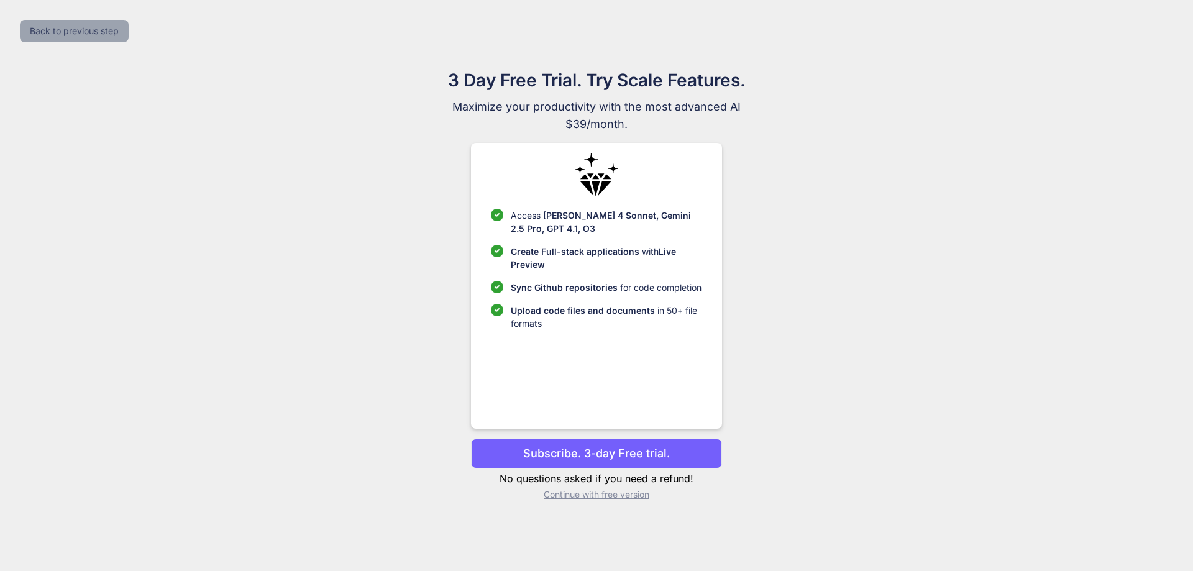
click at [75, 33] on button "Back to previous step" at bounding box center [74, 31] width 109 height 22
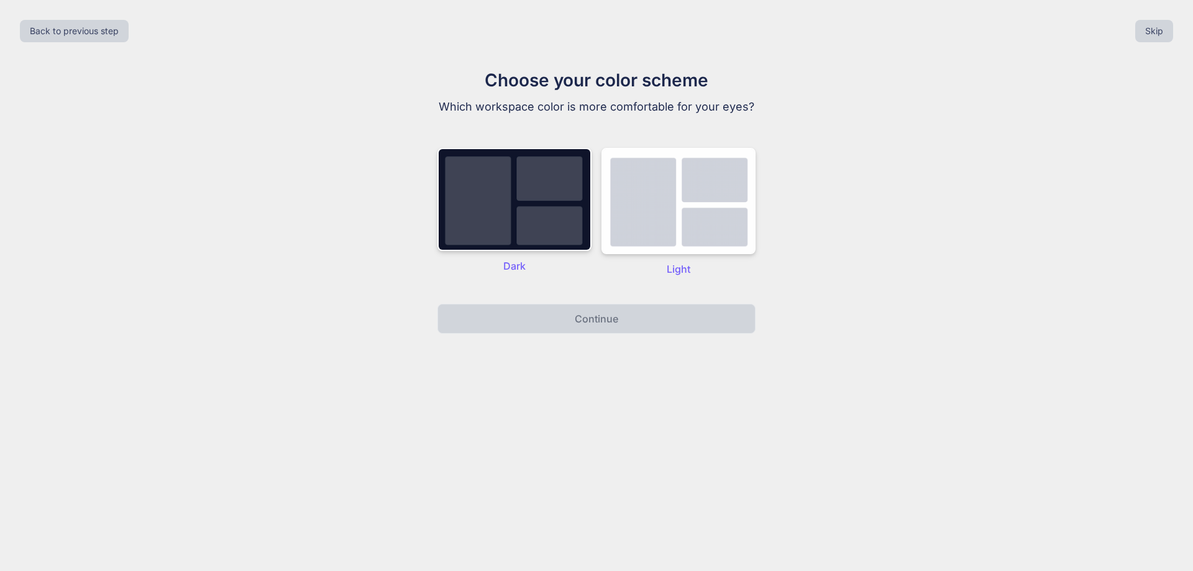
drag, startPoint x: 508, startPoint y: 214, endPoint x: 588, endPoint y: 306, distance: 122.0
click at [508, 213] on img at bounding box center [514, 199] width 154 height 103
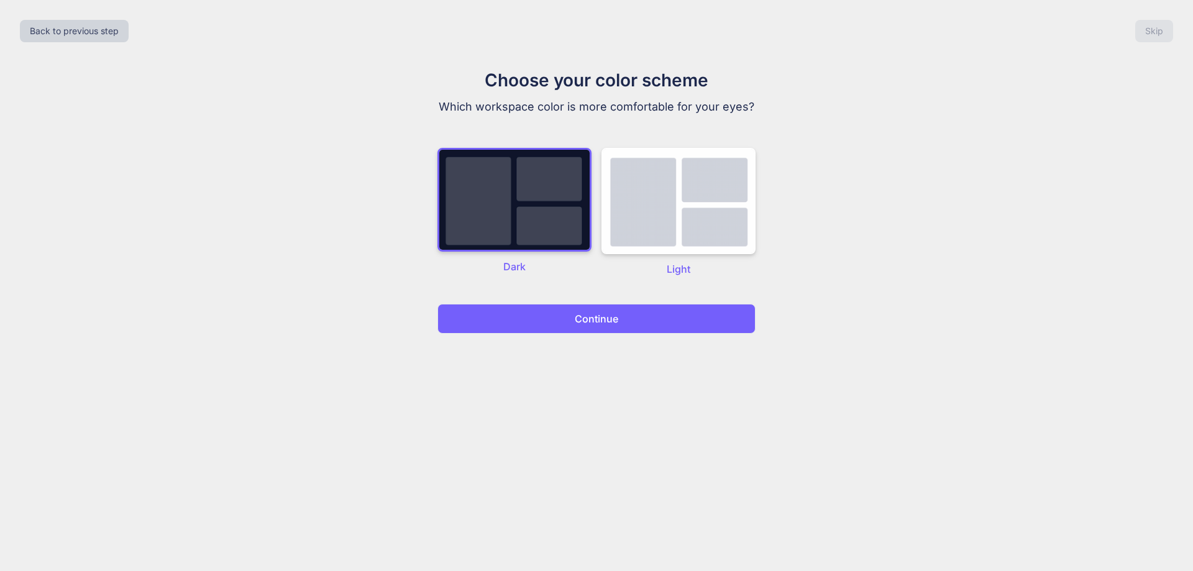
click at [607, 320] on p "Continue" at bounding box center [596, 318] width 43 height 15
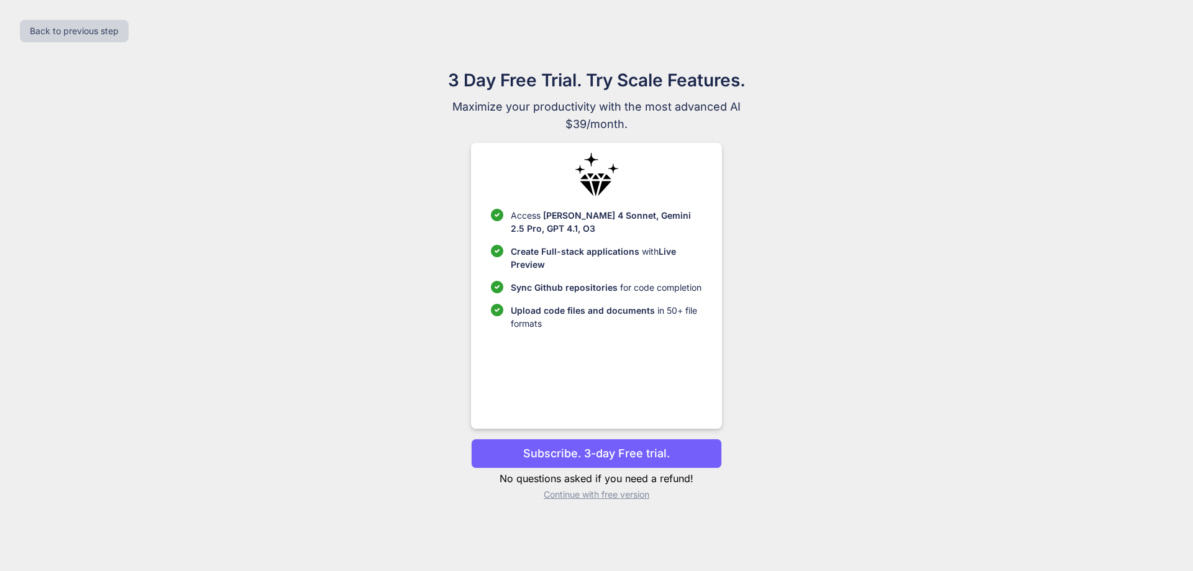
click at [604, 455] on p "Subscribe. 3-day Free trial." at bounding box center [596, 453] width 147 height 17
click at [571, 491] on p "Continue with free version" at bounding box center [596, 494] width 250 height 12
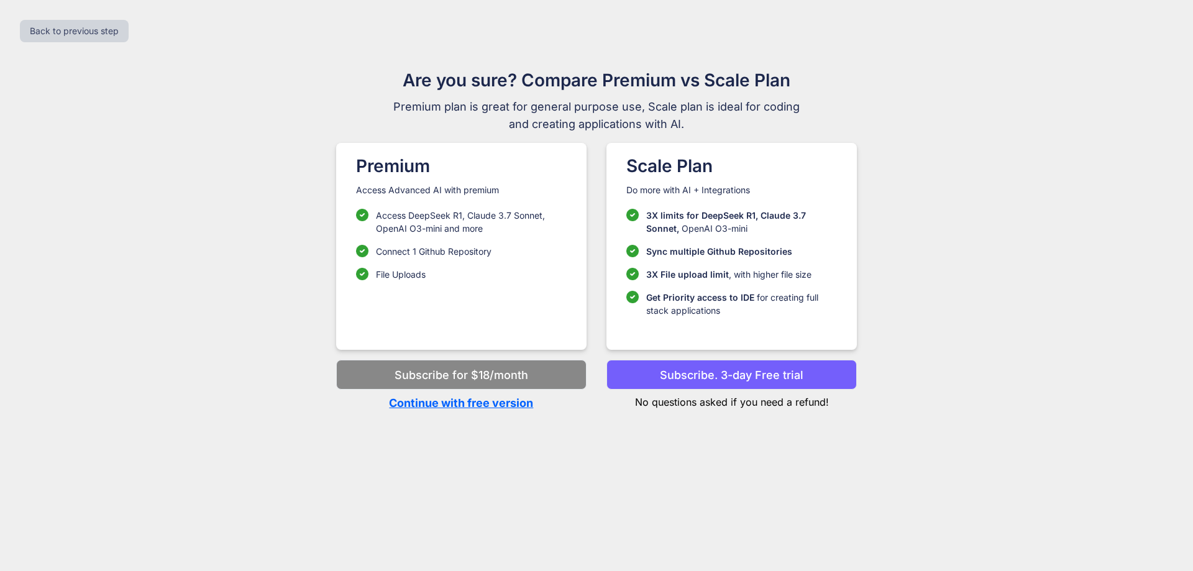
click at [500, 406] on p "Continue with free version" at bounding box center [461, 402] width 250 height 17
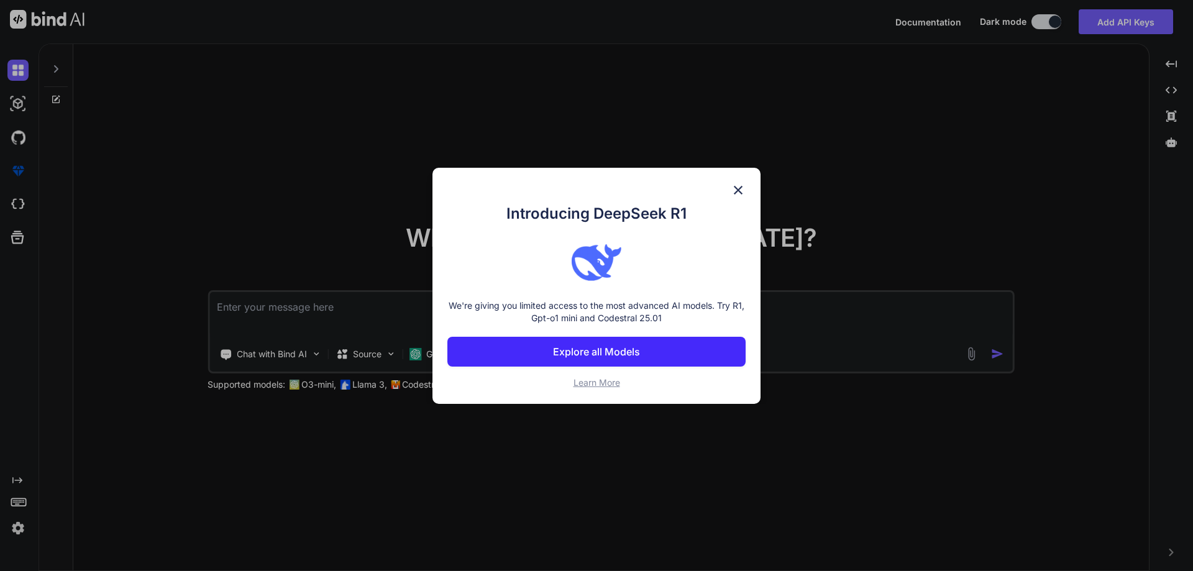
click at [734, 183] on img at bounding box center [738, 190] width 15 height 15
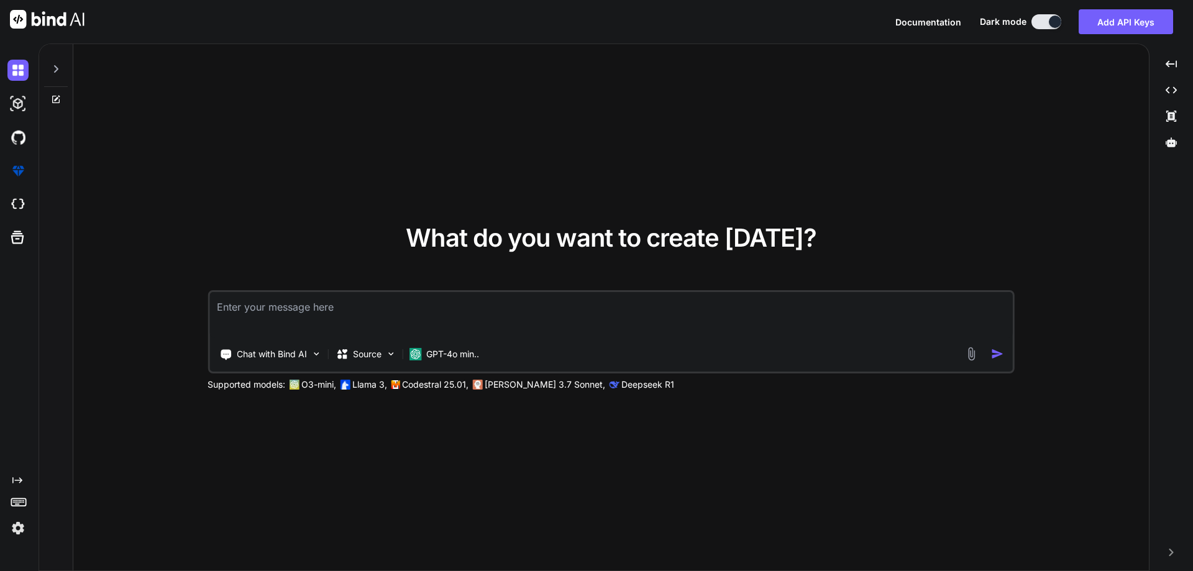
click at [367, 309] on textarea at bounding box center [610, 315] width 803 height 46
paste textarea "<div class=" col-xxl-6 col-xl-6 col-lg-12 mb-3"> <div class="form-floating role…"
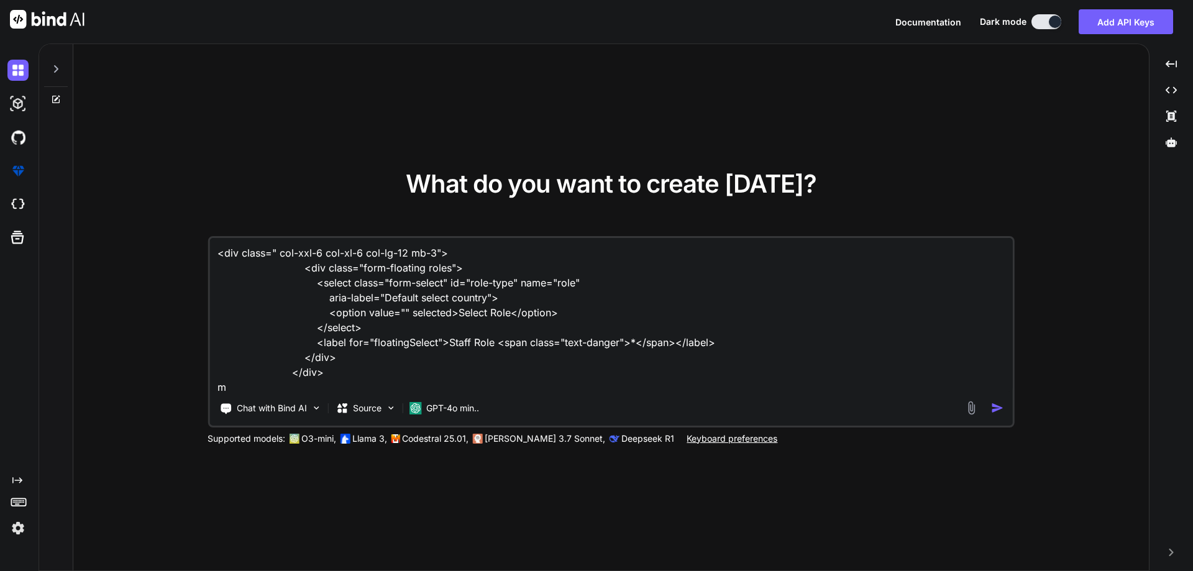
scroll to position [2, 0]
type textarea "<div class=" col-xxl-6 col-xl-6 col-lg-12 mb-3"> <div class="form-floating role…"
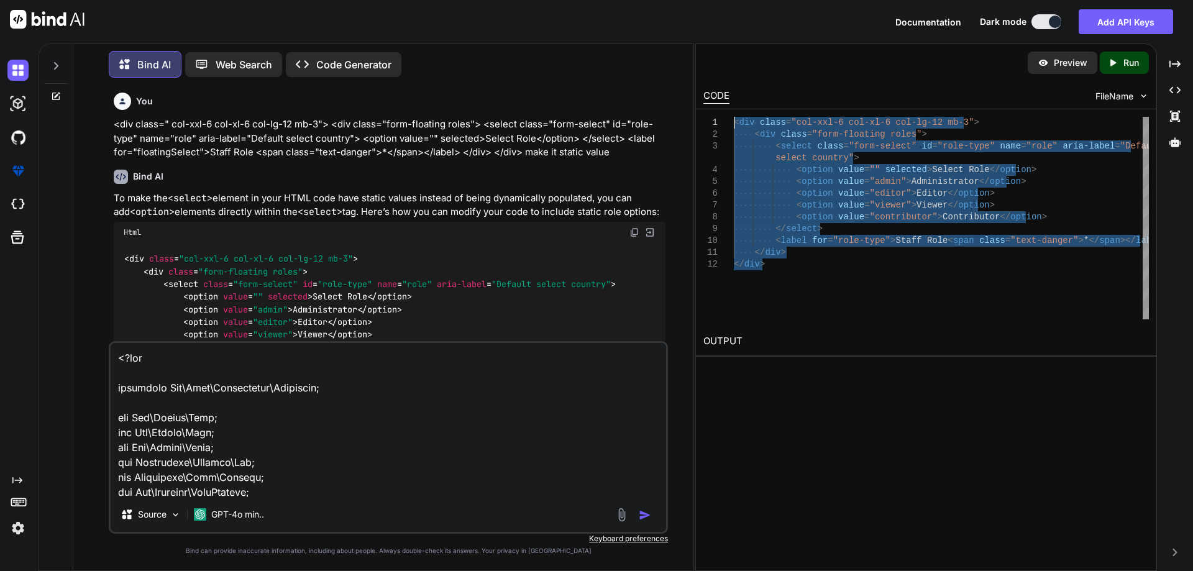
drag, startPoint x: 769, startPoint y: 262, endPoint x: 718, endPoint y: 125, distance: 145.8
click at [734, 125] on div "< div class = "col-xxl-6 col-xl-6 col-lg-12 mb-3" > < div class = "form-floatin…" at bounding box center [941, 218] width 415 height 203
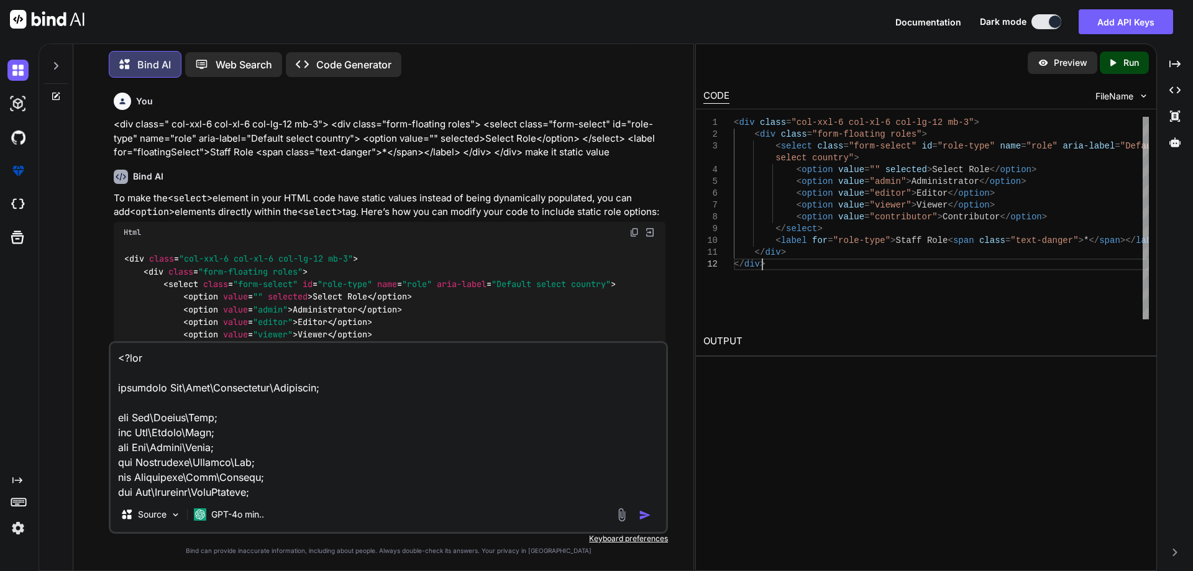
click at [903, 315] on div "< div class = "col-xxl-6 col-xl-6 col-lg-12 mb-3" > < div class = "form-floatin…" at bounding box center [941, 218] width 415 height 203
type textarea "<label for="role-type">Staff Role <span class="text-danger">*</span></label> </…"
